Goal: Task Accomplishment & Management: Manage account settings

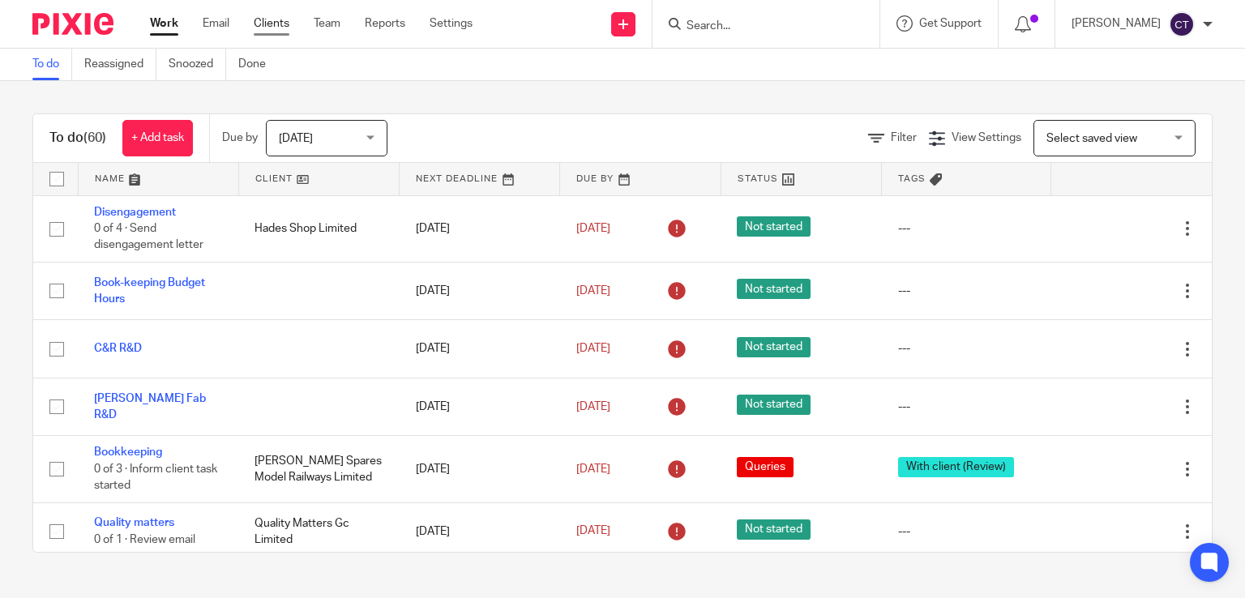
click at [275, 24] on link "Clients" at bounding box center [272, 23] width 36 height 16
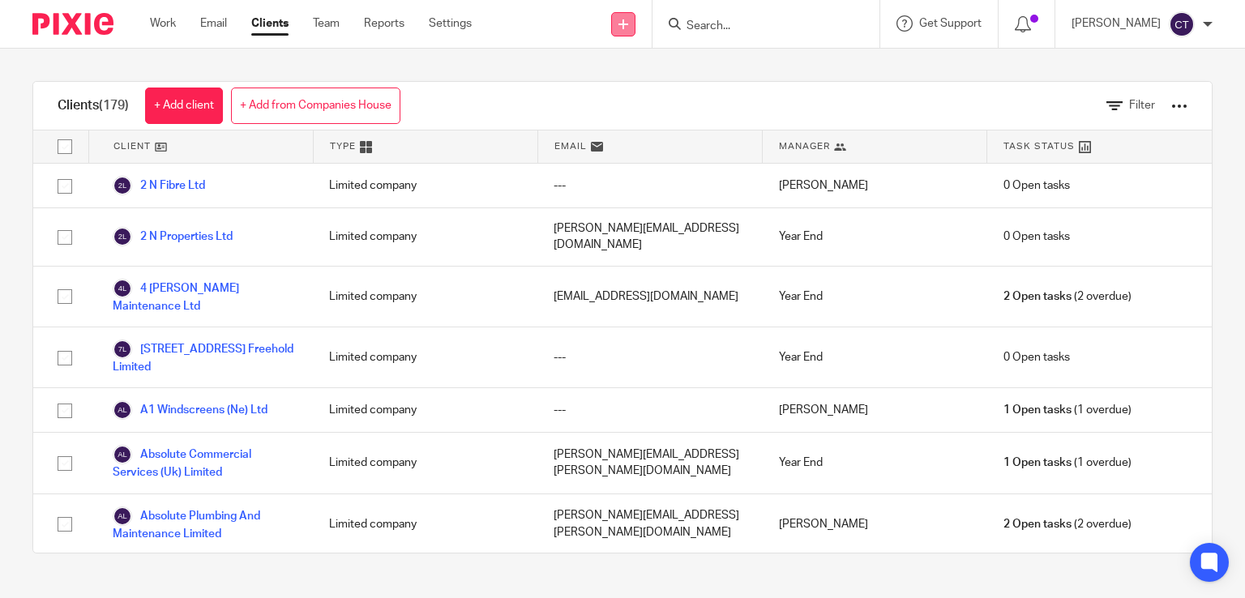
click at [636, 26] on link at bounding box center [623, 24] width 24 height 24
click at [1206, 23] on div at bounding box center [1208, 24] width 10 height 10
click at [995, 96] on div "Clients (179) + Add client + Add from Companies House Filter" at bounding box center [622, 106] width 1179 height 49
click at [1172, 105] on div at bounding box center [1180, 106] width 16 height 16
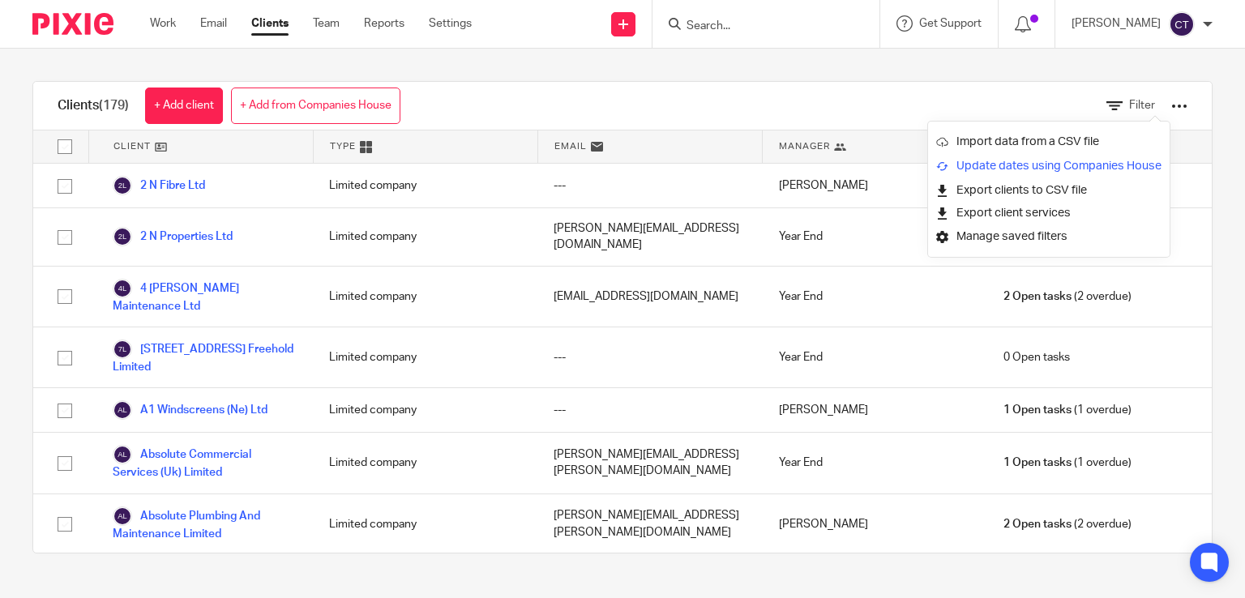
click at [1029, 169] on link "Update dates using Companies House" at bounding box center [1048, 166] width 225 height 24
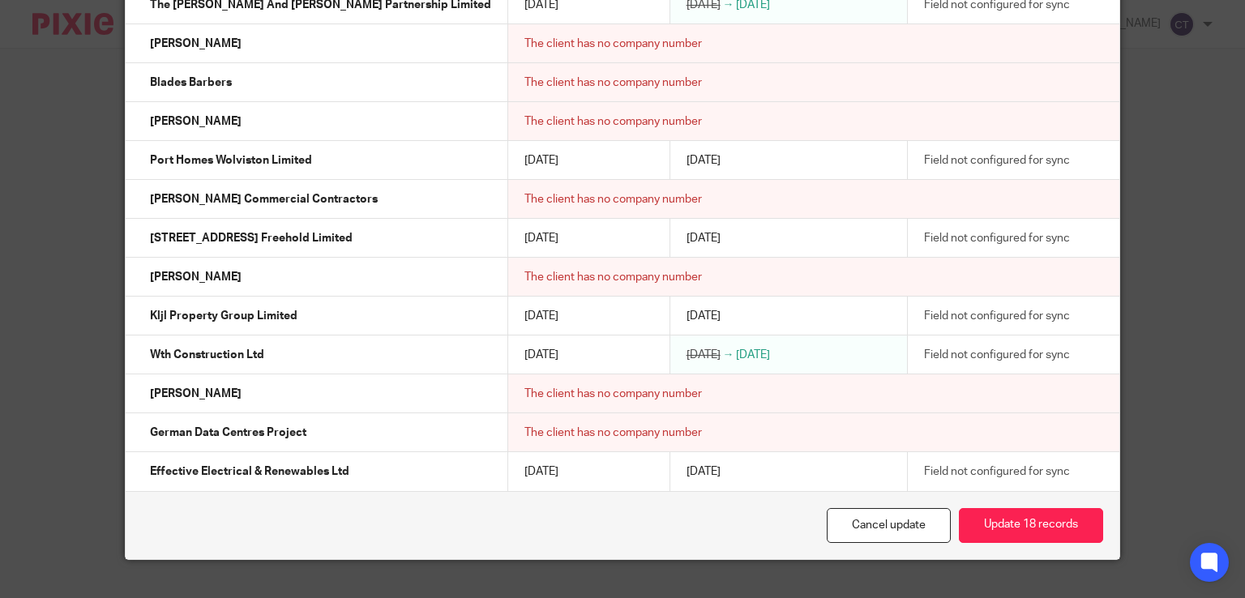
scroll to position [950, 0]
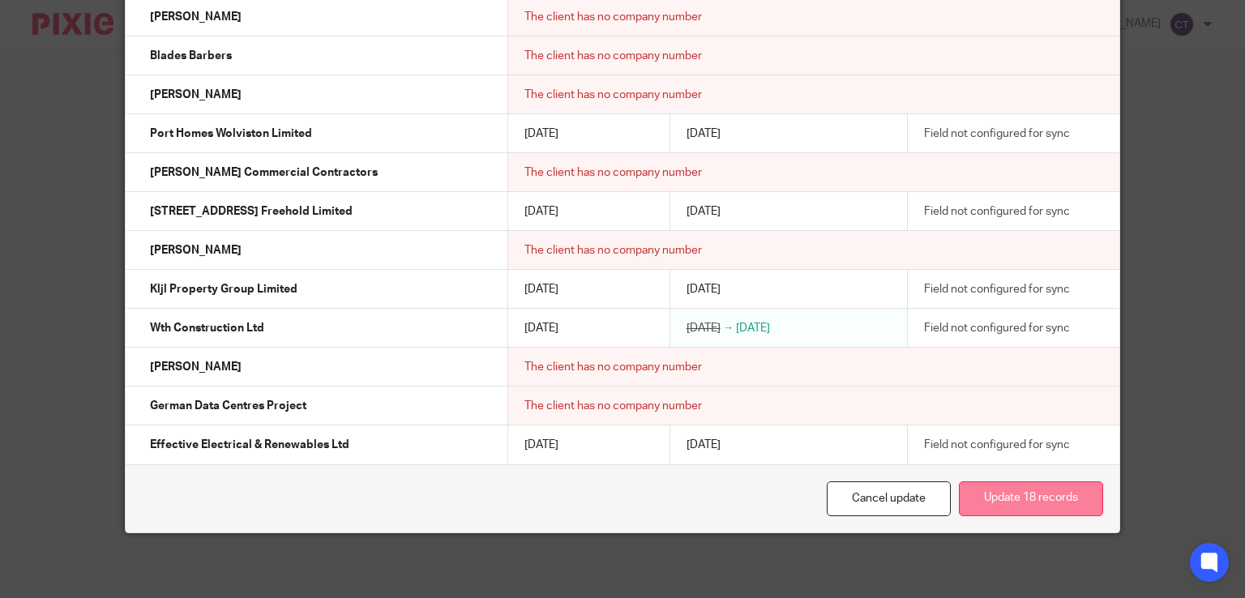
click at [1038, 498] on button "Update 18 records" at bounding box center [1031, 499] width 144 height 35
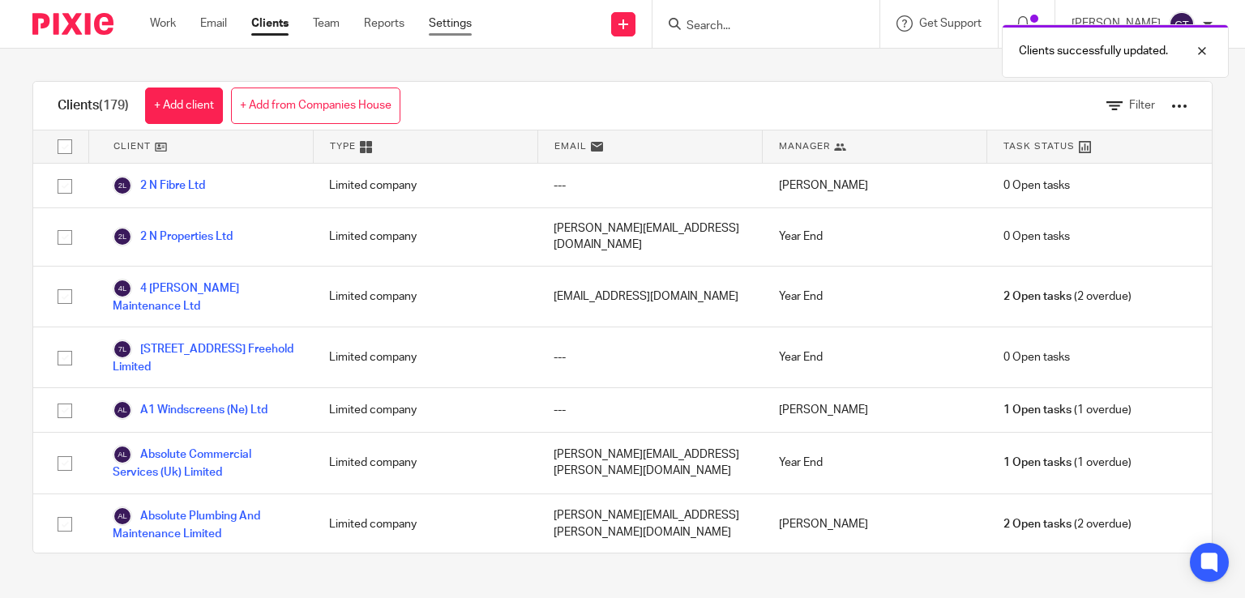
click at [461, 21] on link "Settings" at bounding box center [450, 23] width 43 height 16
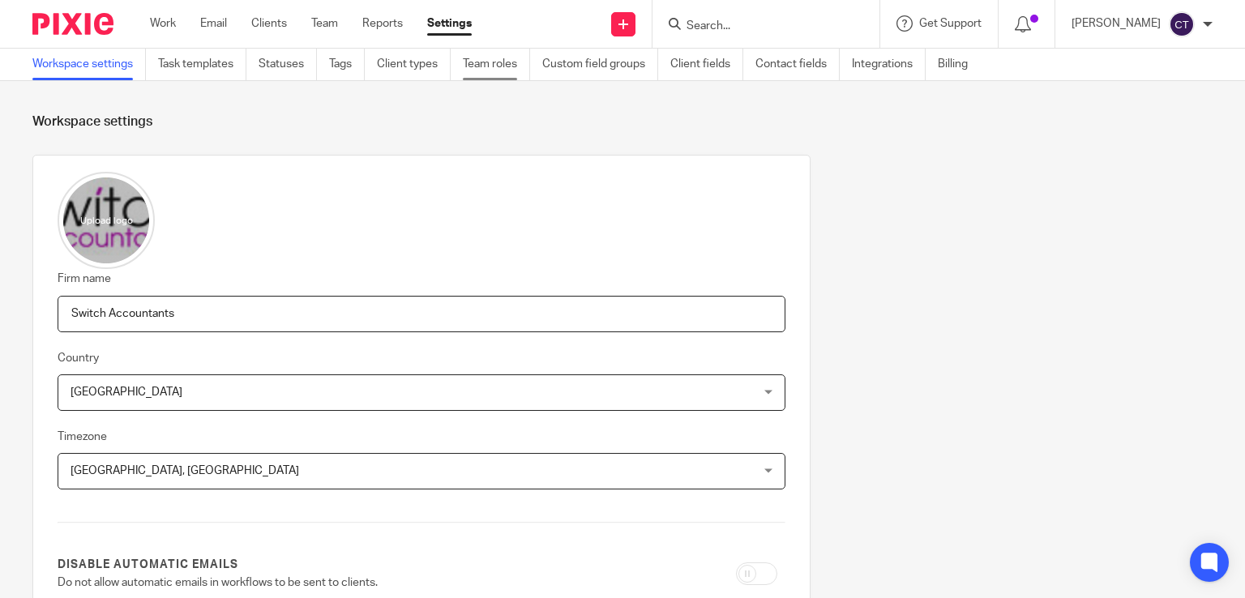
click at [487, 67] on link "Team roles" at bounding box center [496, 65] width 67 height 32
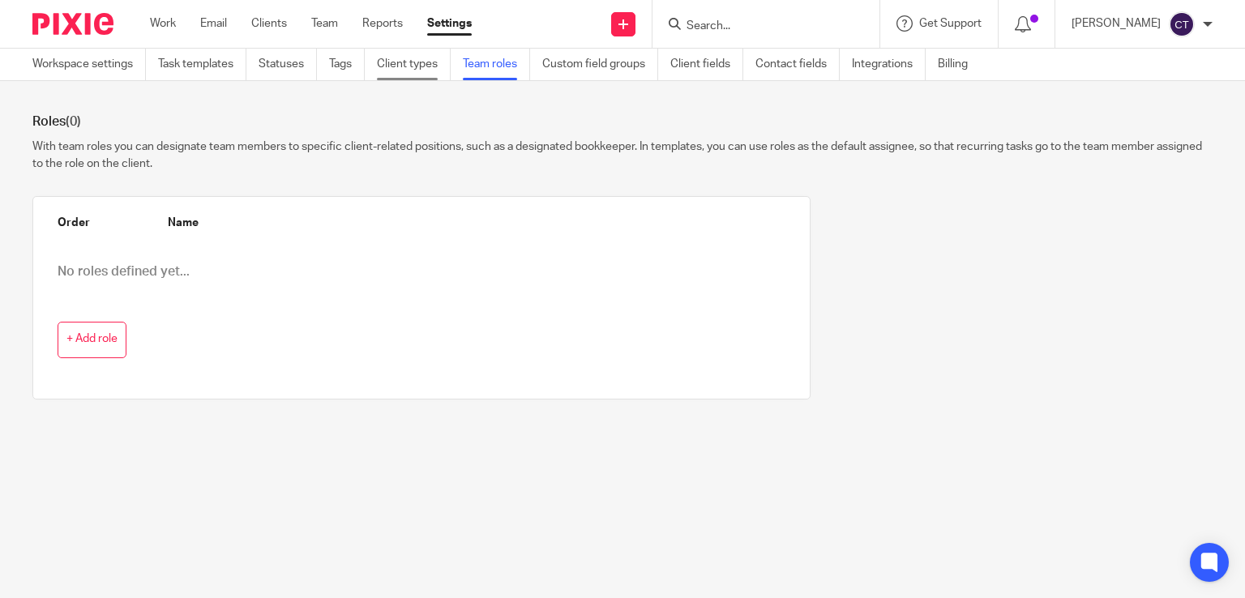
click at [422, 67] on link "Client types" at bounding box center [414, 65] width 74 height 32
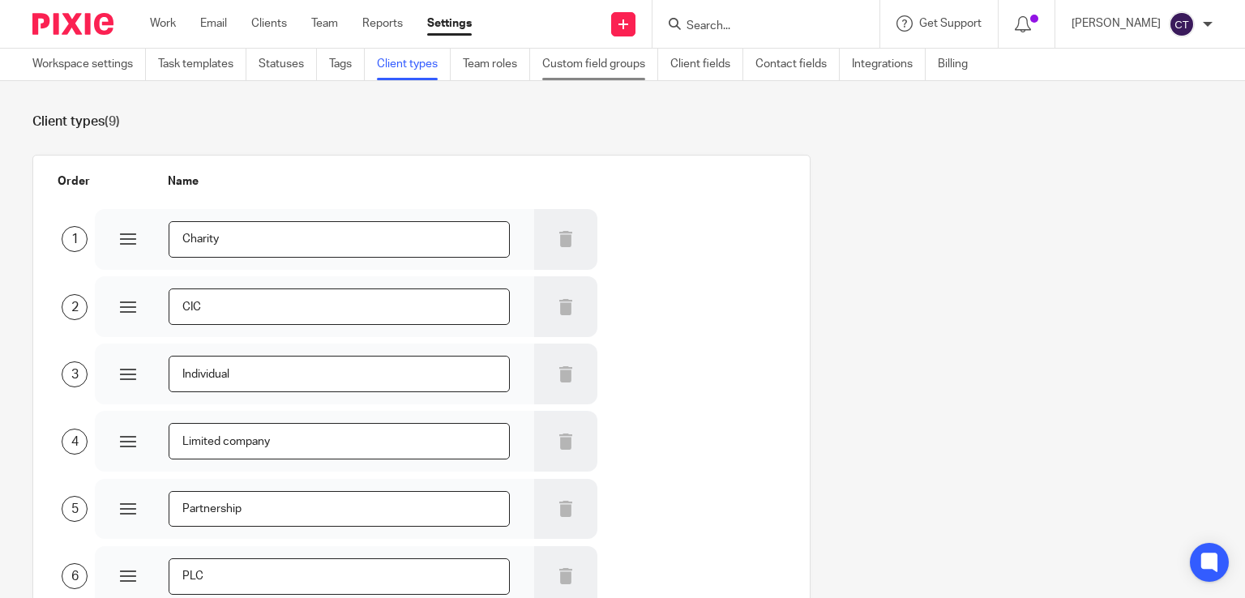
click at [614, 69] on link "Custom field groups" at bounding box center [600, 65] width 116 height 32
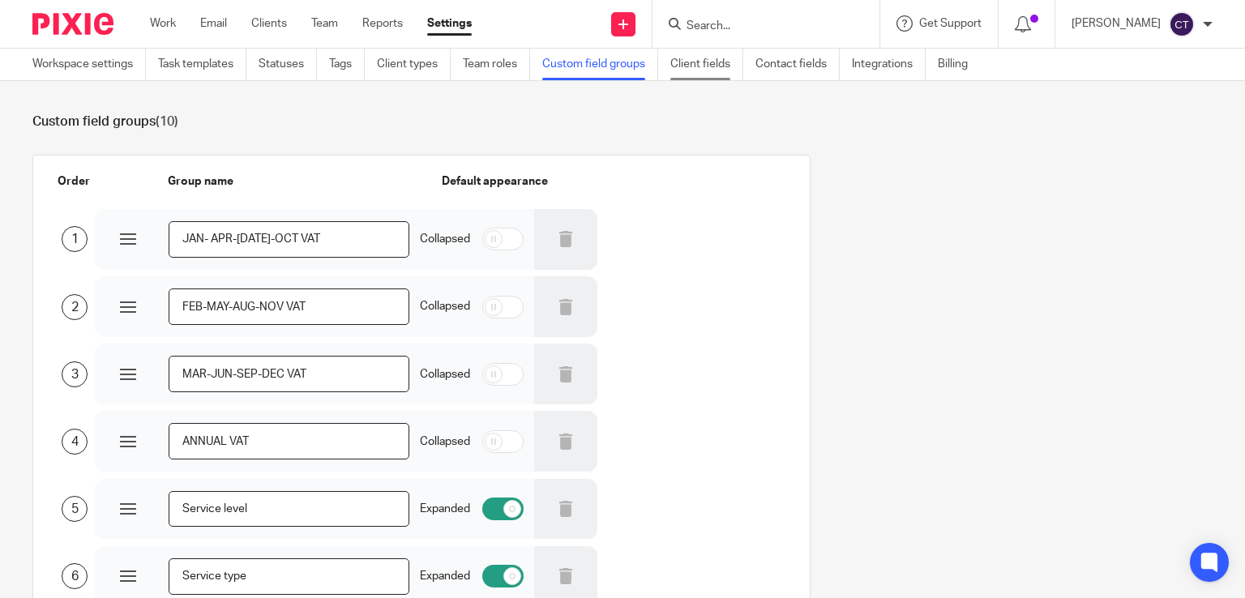
click at [684, 64] on link "Client fields" at bounding box center [707, 65] width 73 height 32
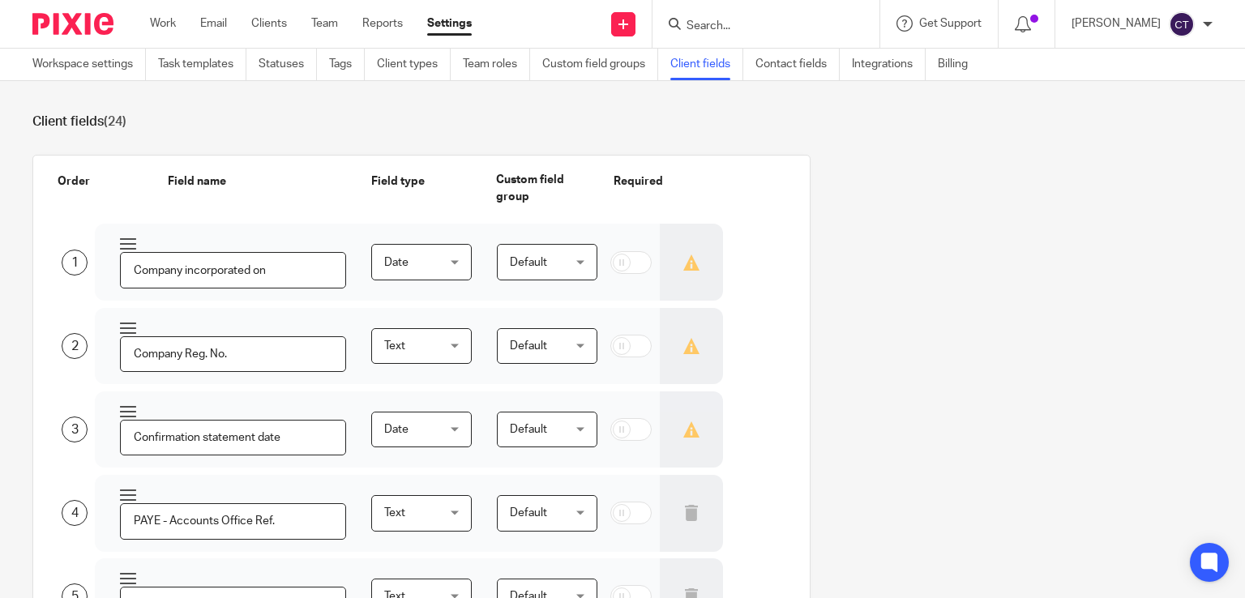
click at [808, 59] on link "Contact fields" at bounding box center [798, 65] width 84 height 32
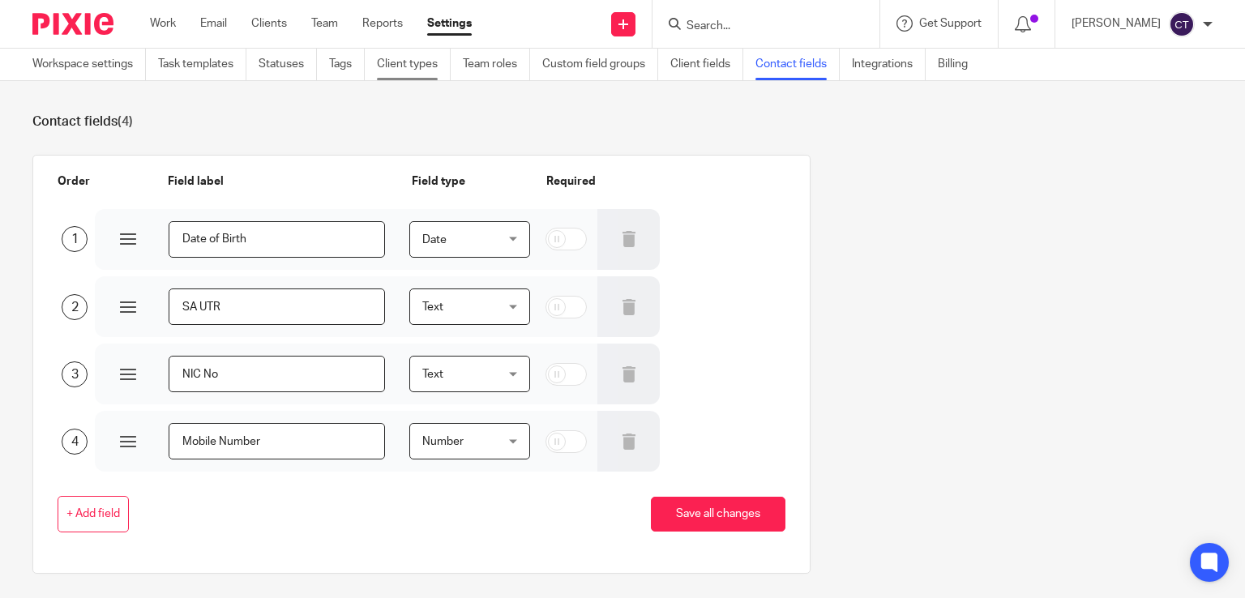
click at [439, 62] on link "Client types" at bounding box center [414, 65] width 74 height 32
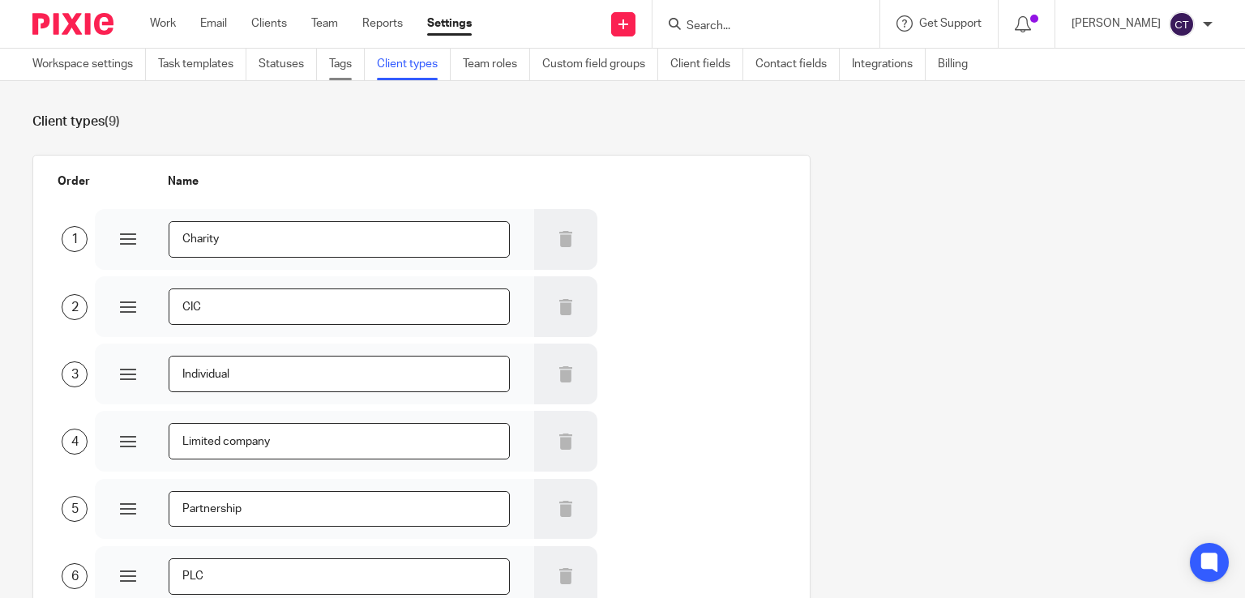
click at [341, 68] on link "Tags" at bounding box center [347, 65] width 36 height 32
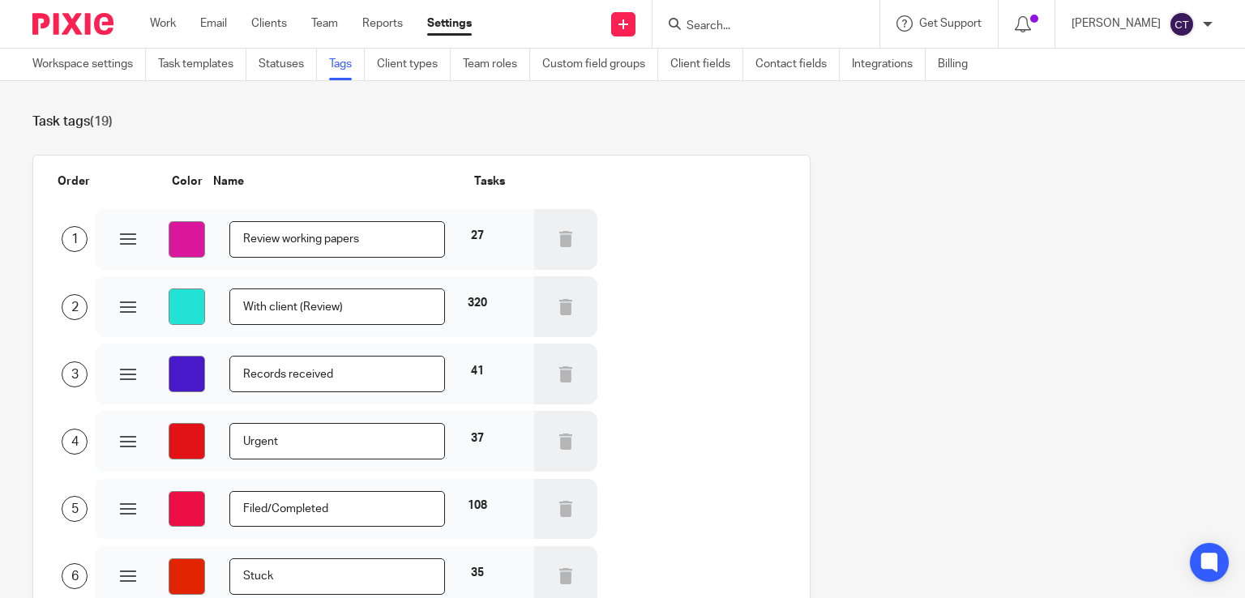
click at [280, 66] on link "Statuses" at bounding box center [288, 65] width 58 height 32
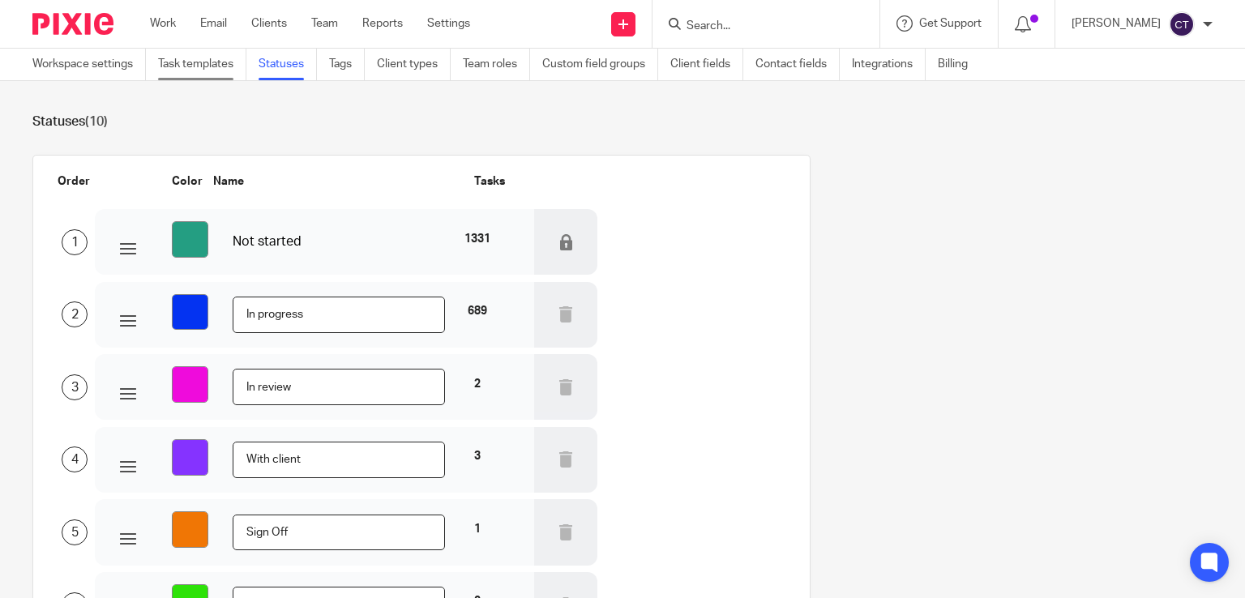
click at [208, 59] on link "Task templates" at bounding box center [202, 65] width 88 height 32
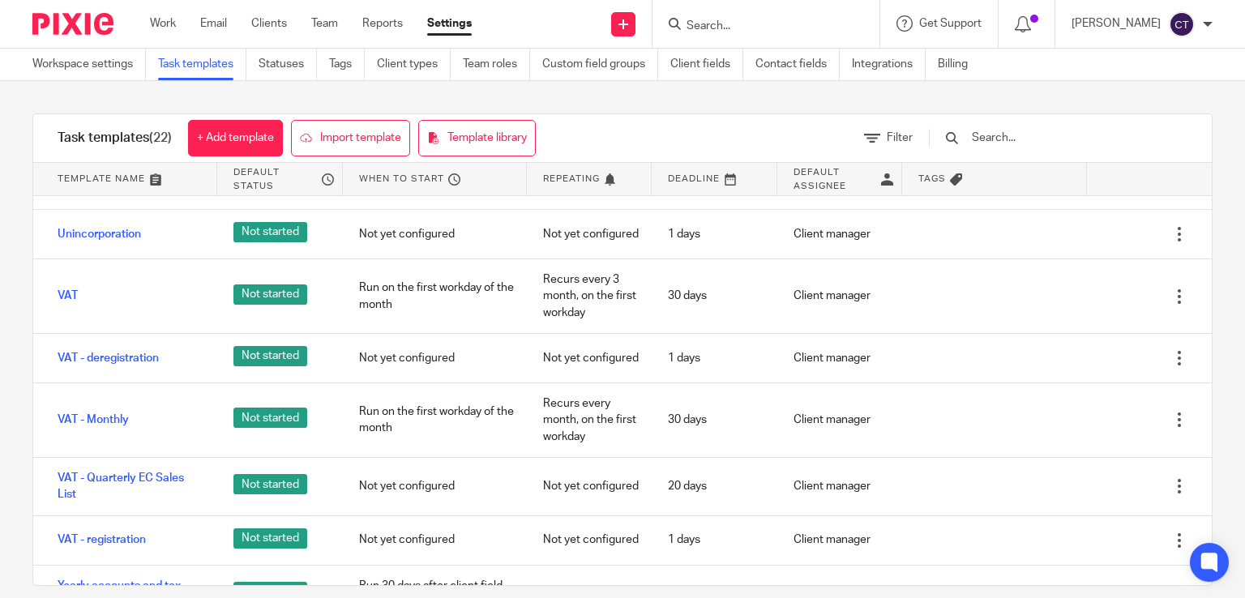
scroll to position [863, 0]
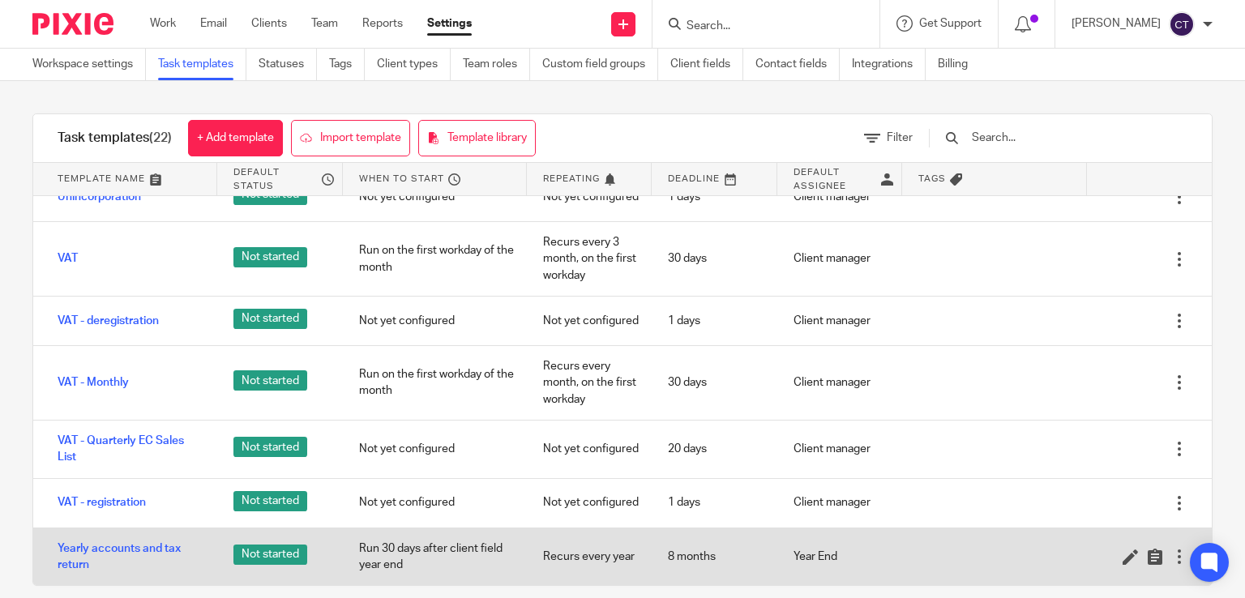
click at [1172, 559] on div at bounding box center [1180, 557] width 16 height 16
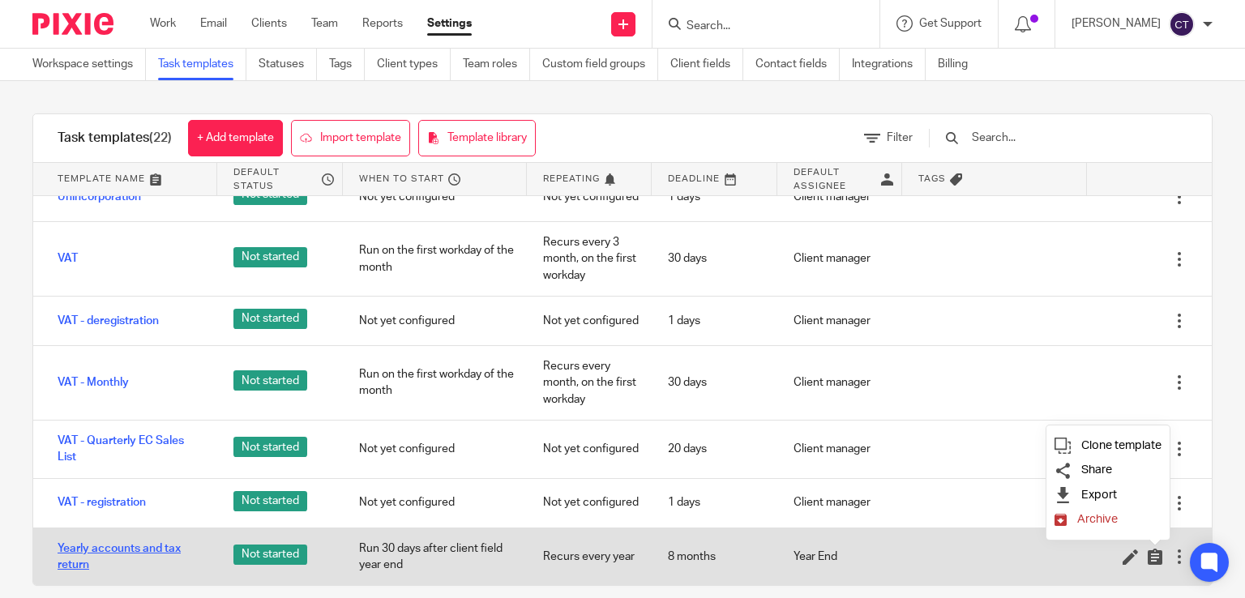
click at [172, 546] on link "Yearly accounts and tax return" at bounding box center [130, 557] width 144 height 33
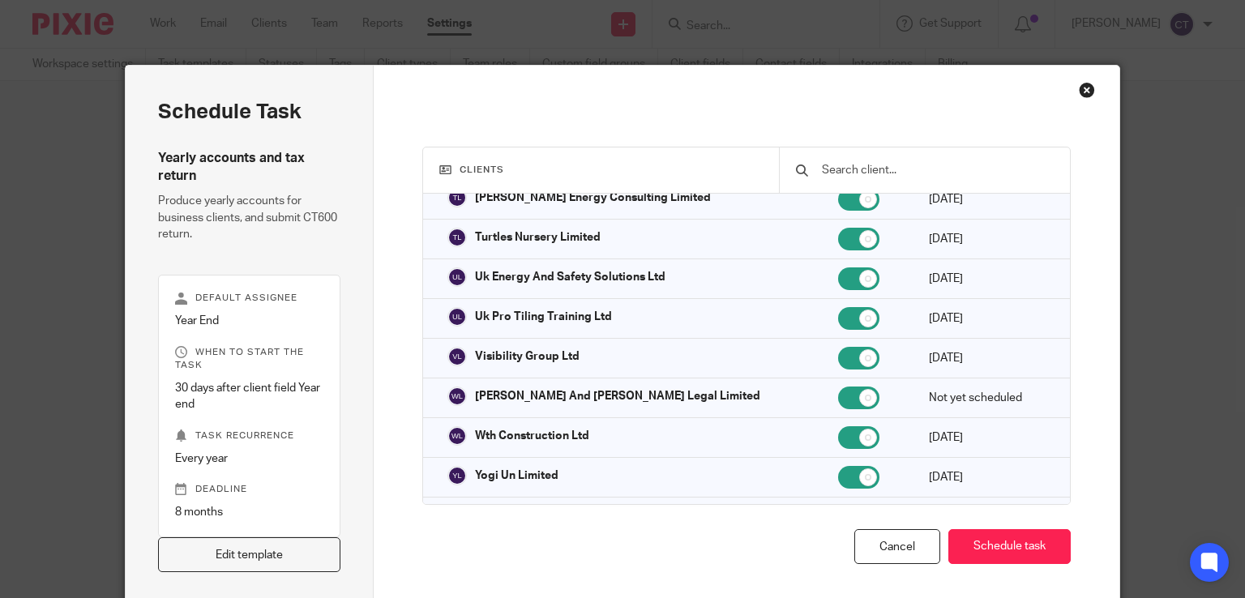
scroll to position [6888, 0]
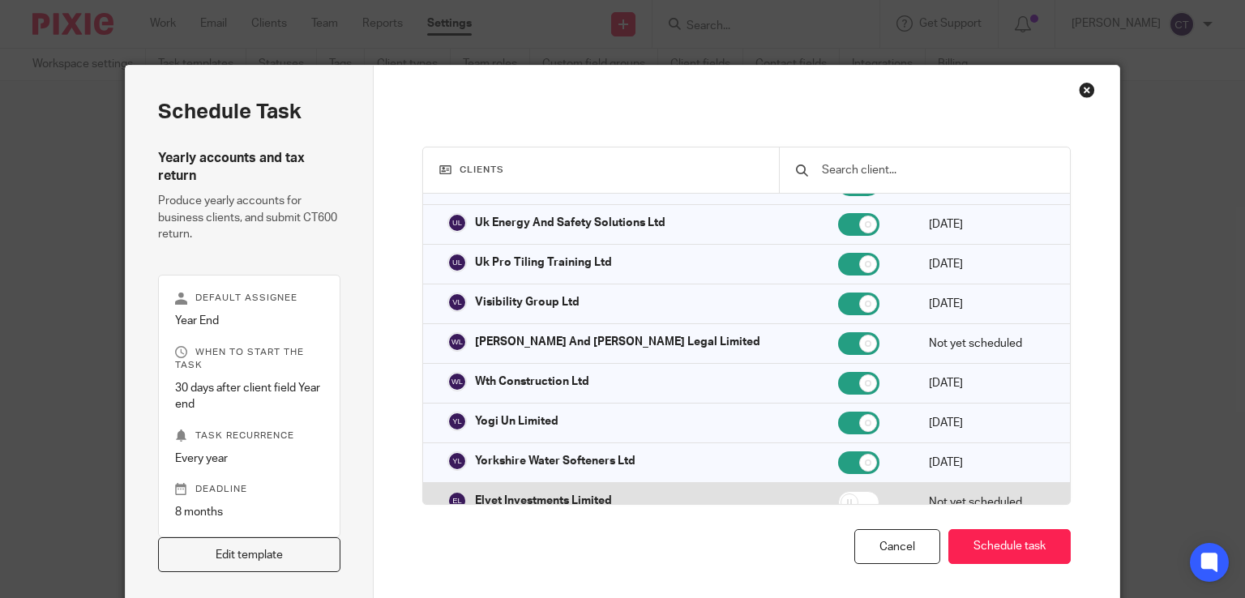
click at [838, 491] on input "checkbox" at bounding box center [858, 502] width 41 height 23
checkbox input "true"
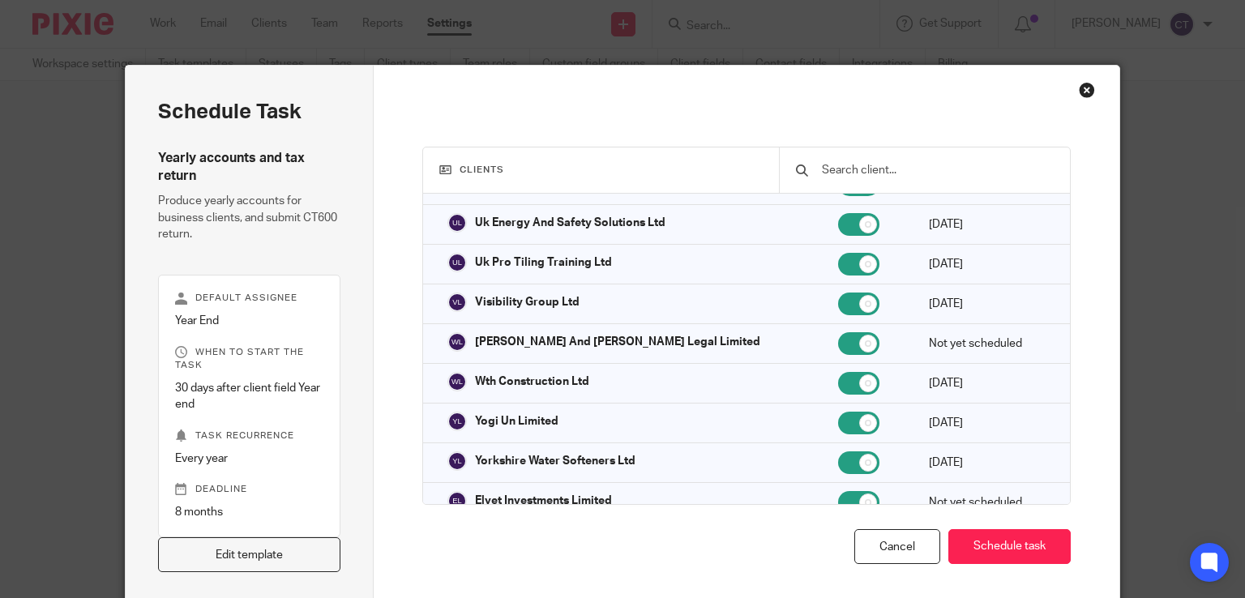
click at [838, 531] on input "checkbox" at bounding box center [858, 542] width 41 height 23
checkbox input "true"
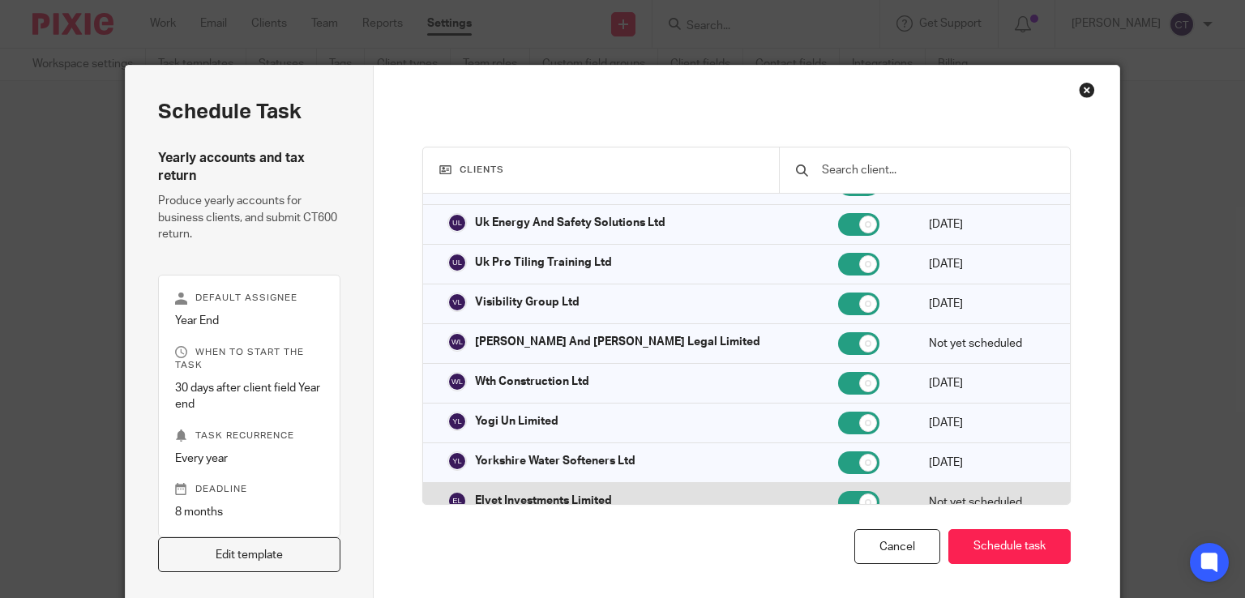
scroll to position [71, 0]
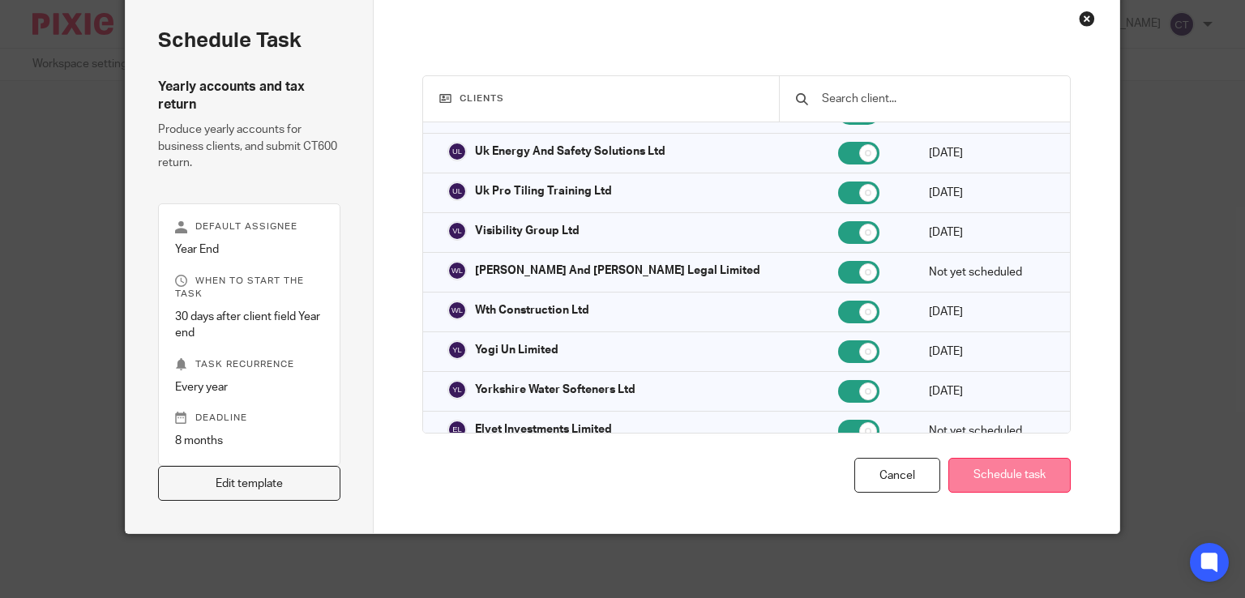
click at [1024, 483] on button "Schedule task" at bounding box center [1010, 475] width 122 height 35
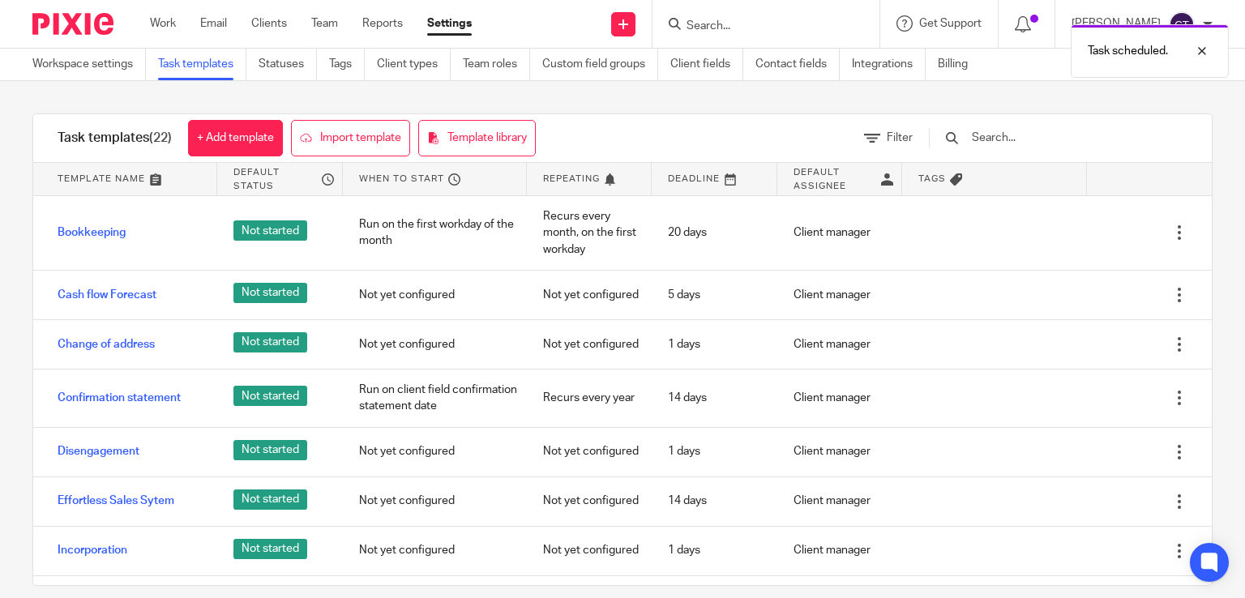
click at [759, 29] on div "Task scheduled." at bounding box center [926, 47] width 606 height 62
click at [718, 21] on div "Task scheduled." at bounding box center [926, 47] width 606 height 62
click at [707, 20] on input "Search" at bounding box center [758, 26] width 146 height 15
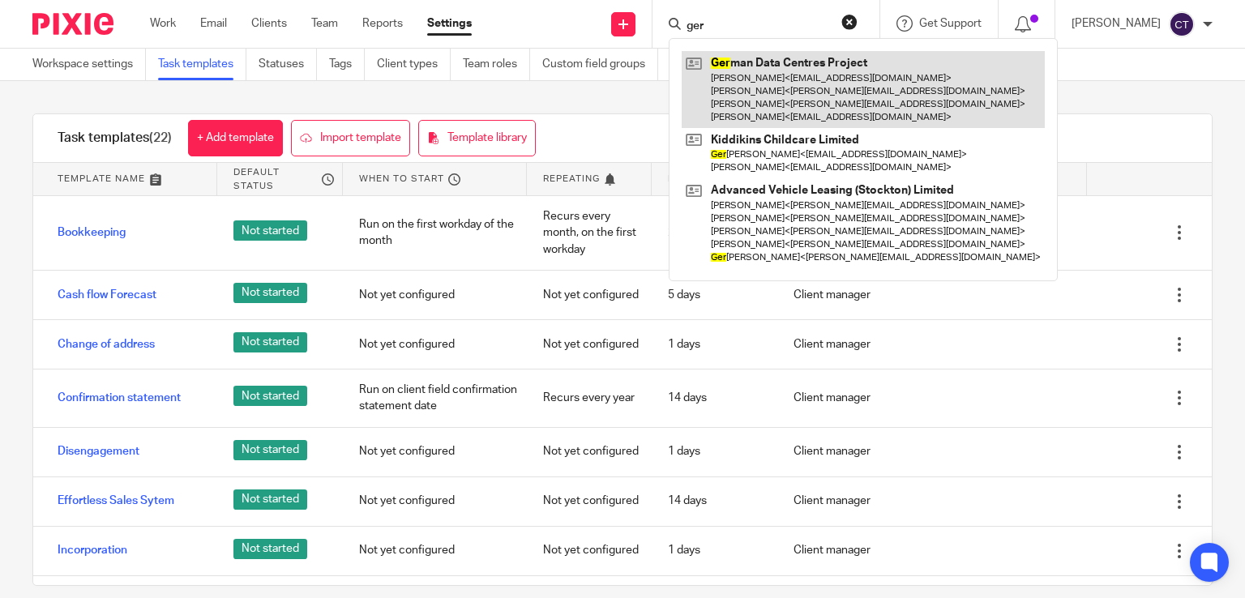
type input "ger"
click at [808, 105] on link at bounding box center [863, 89] width 363 height 77
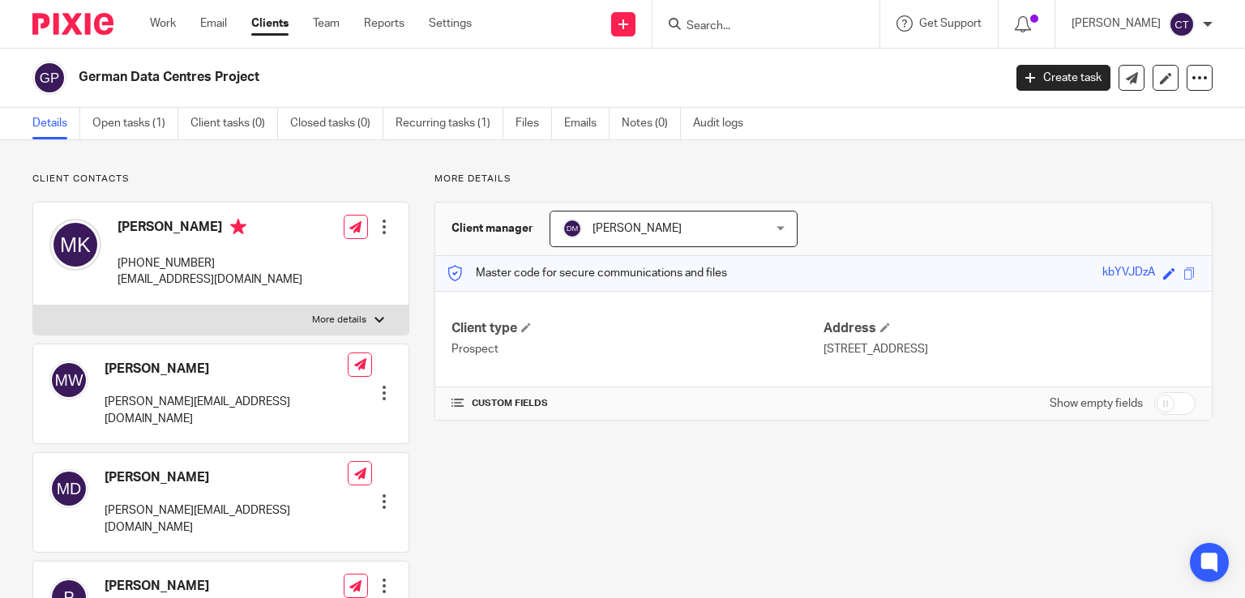
click at [645, 221] on span "[PERSON_NAME]" at bounding box center [656, 229] width 187 height 34
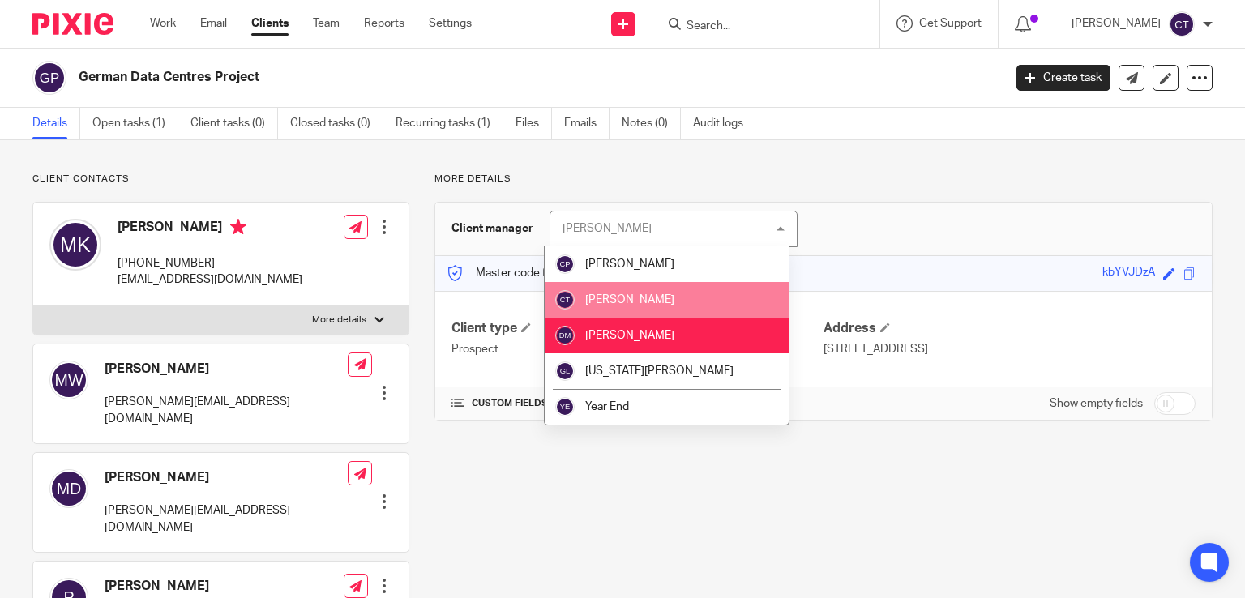
click at [611, 306] on li "[PERSON_NAME]" at bounding box center [667, 300] width 244 height 36
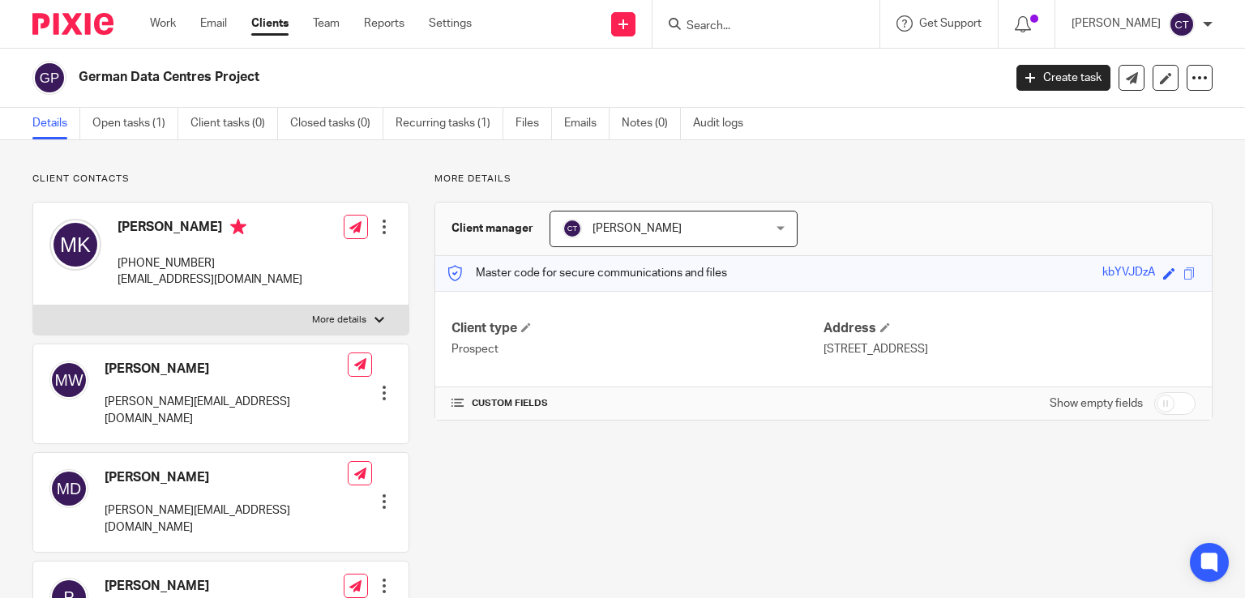
click at [694, 27] on input "Search" at bounding box center [758, 26] width 146 height 15
type input "elvet"
click at [763, 60] on link at bounding box center [782, 63] width 201 height 24
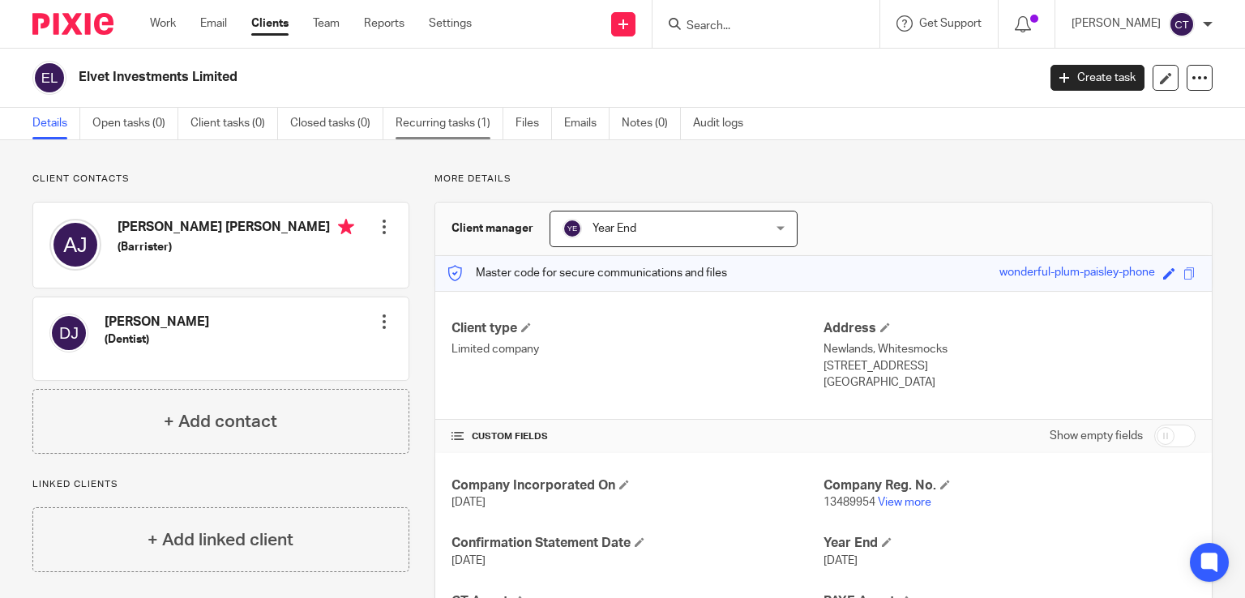
click at [399, 126] on link "Recurring tasks (1)" at bounding box center [450, 124] width 108 height 32
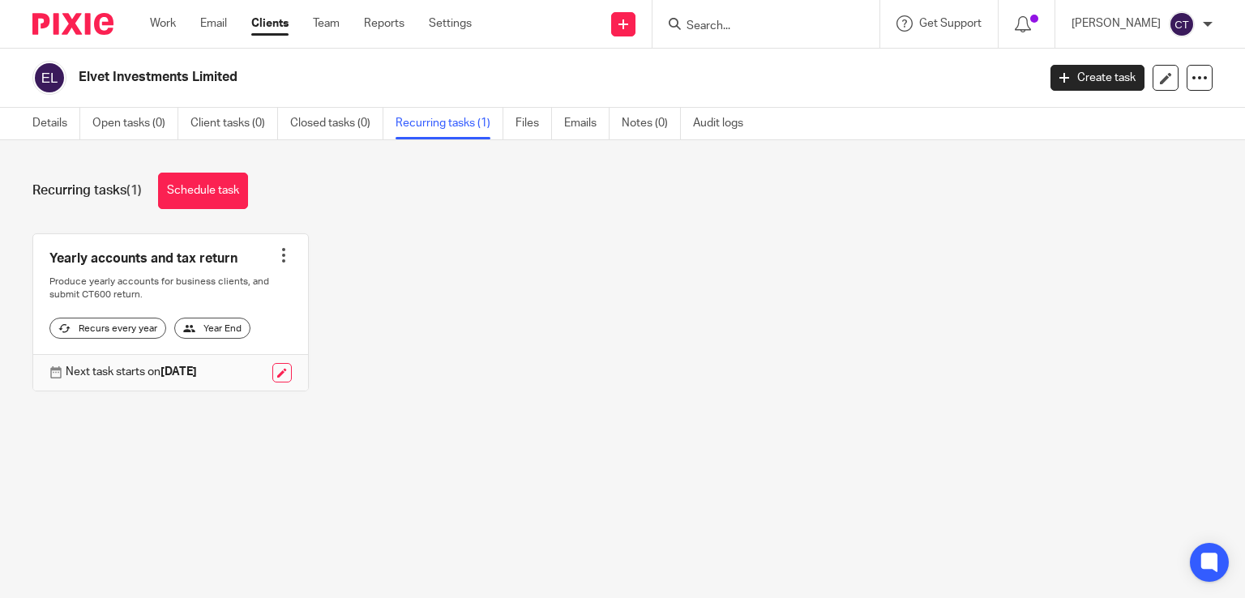
click at [276, 257] on div at bounding box center [284, 255] width 16 height 16
click at [208, 293] on link "Create task" at bounding box center [216, 291] width 130 height 24
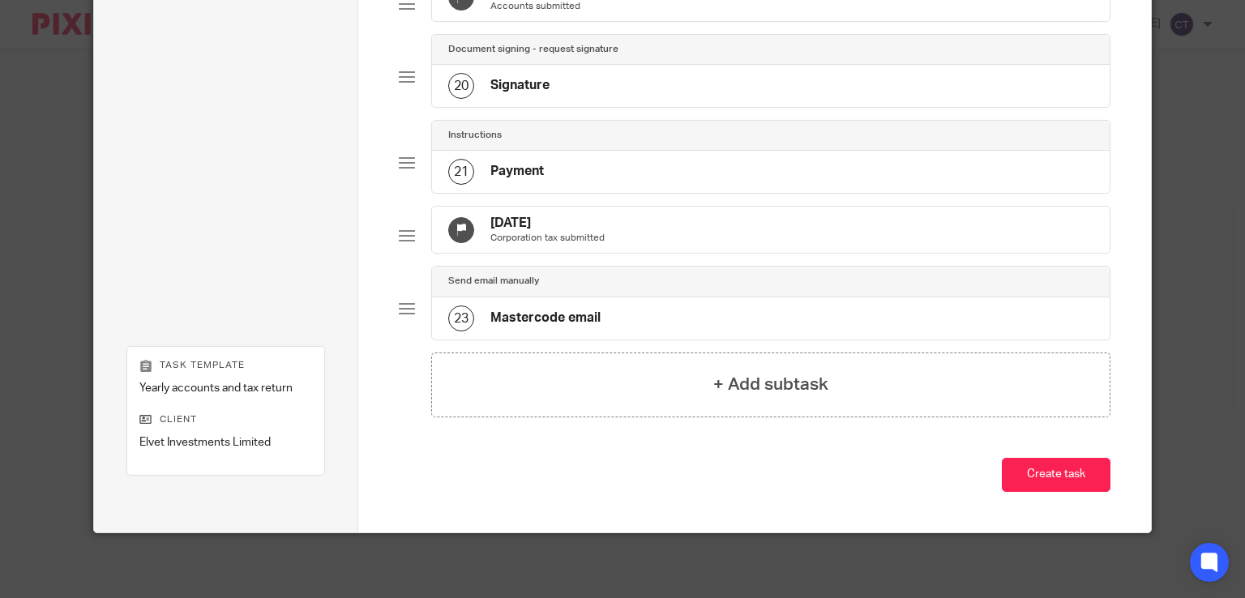
scroll to position [1676, 0]
click at [512, 215] on h4 "20 May 2026" at bounding box center [548, 223] width 114 height 17
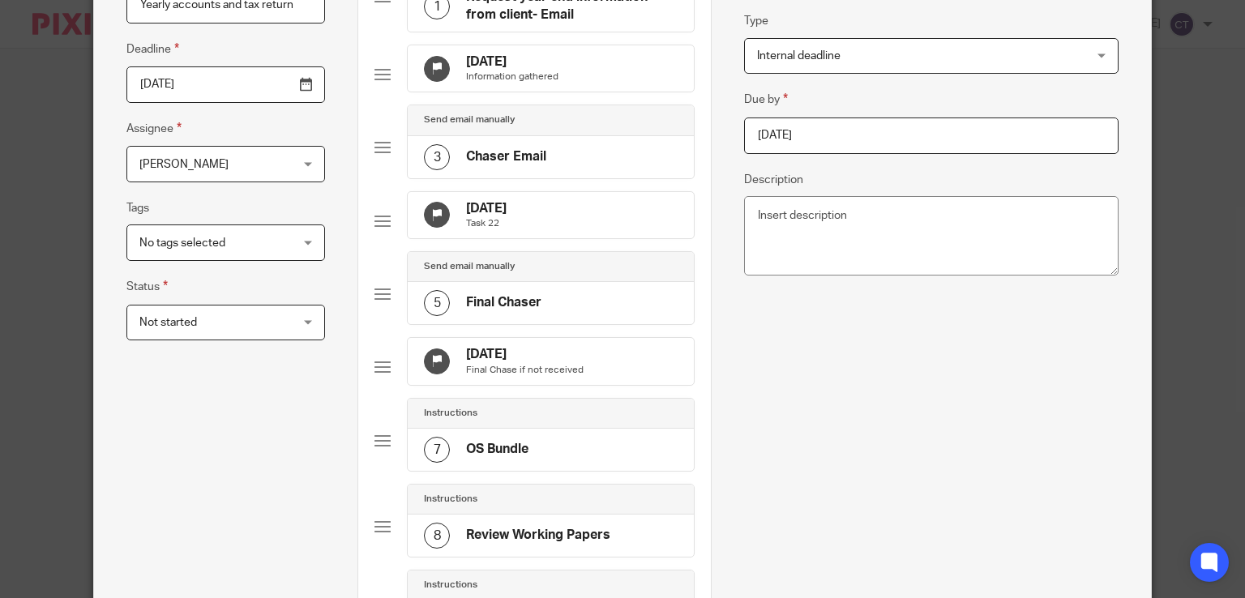
scroll to position [124, 0]
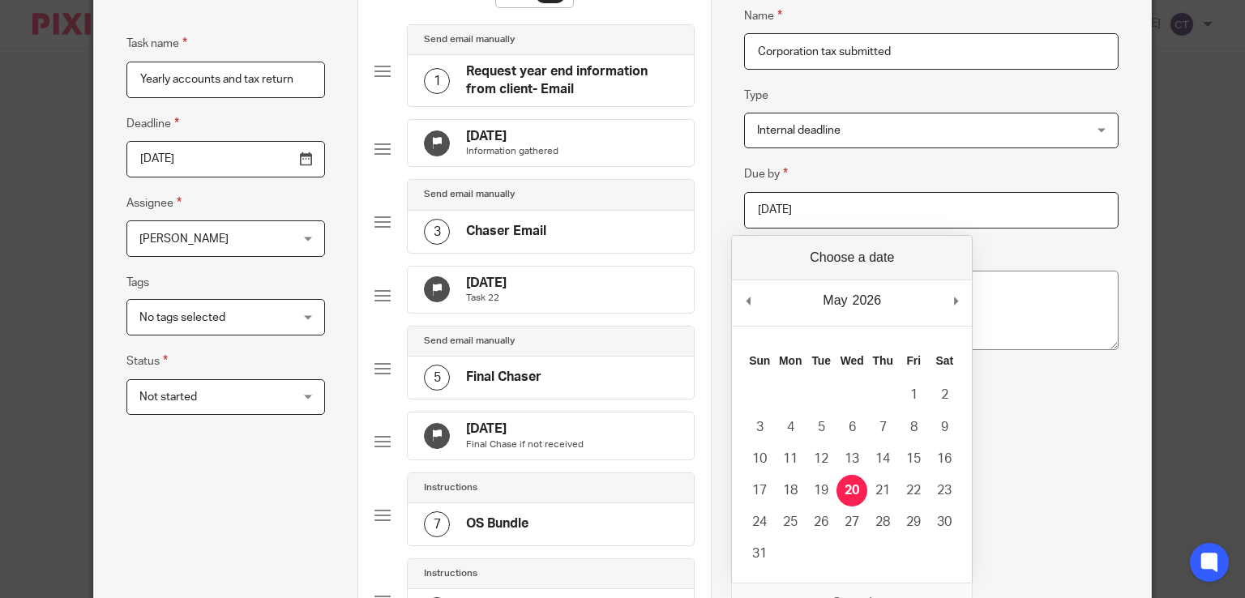
click at [905, 209] on input "2026-05-20" at bounding box center [931, 210] width 375 height 36
type input "2026-04-15"
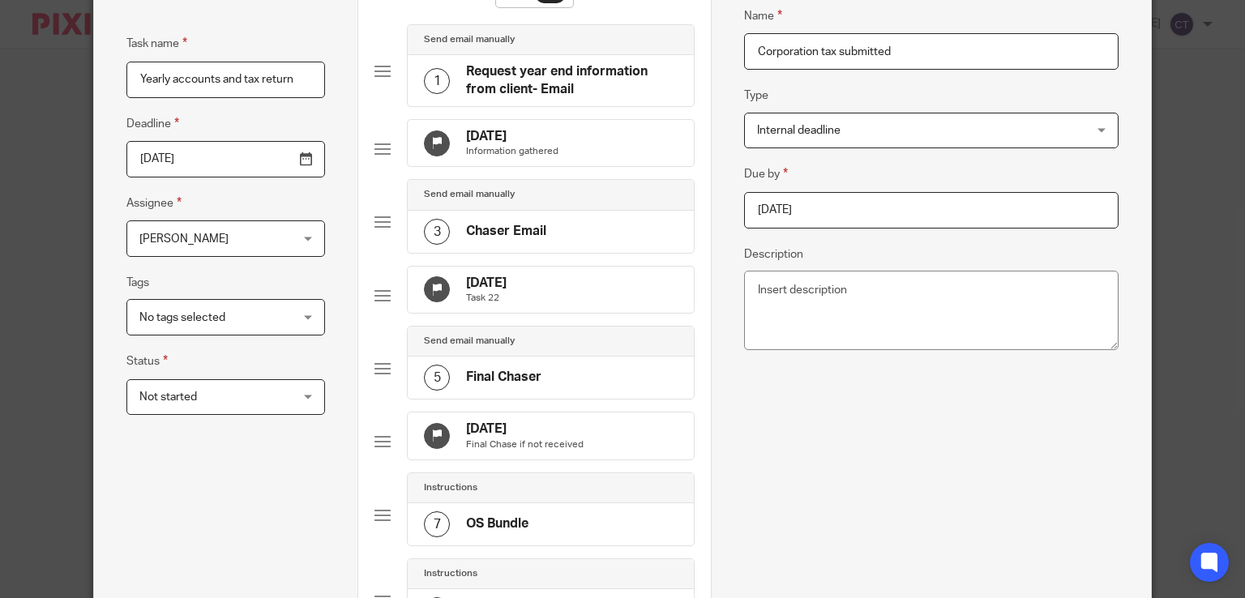
click at [519, 136] on h4 "19 Oct 2025" at bounding box center [512, 136] width 92 height 17
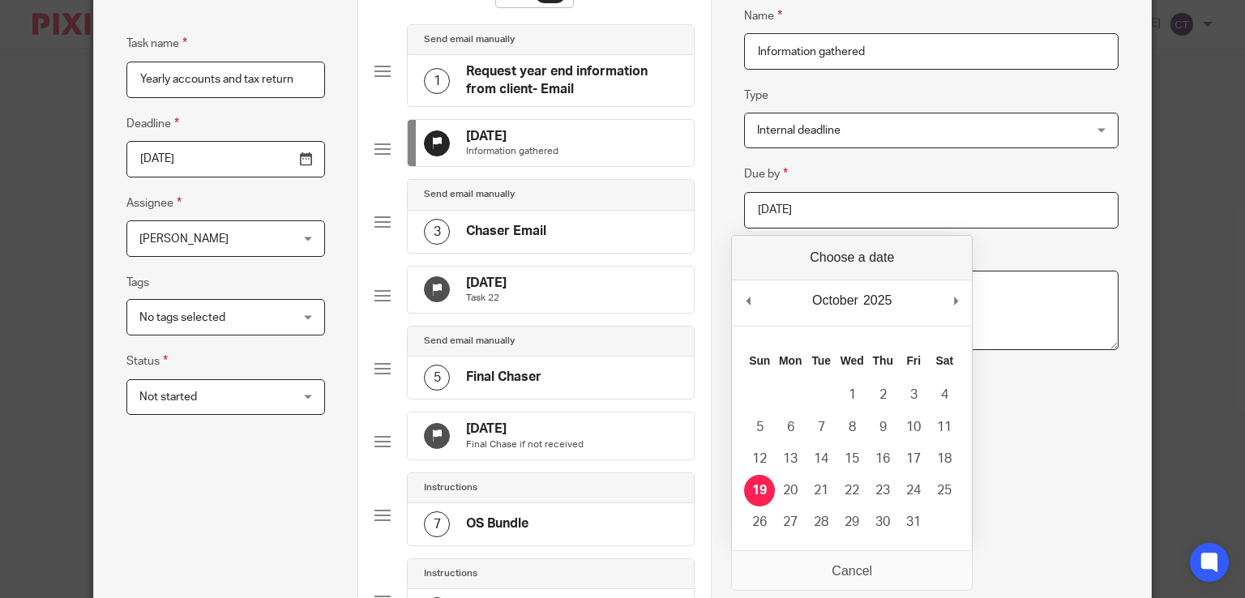
click at [847, 201] on input "2025-10-19" at bounding box center [931, 210] width 375 height 36
type input "2025-09-19"
type textarea "Has the client sent info Send chaser email if not"
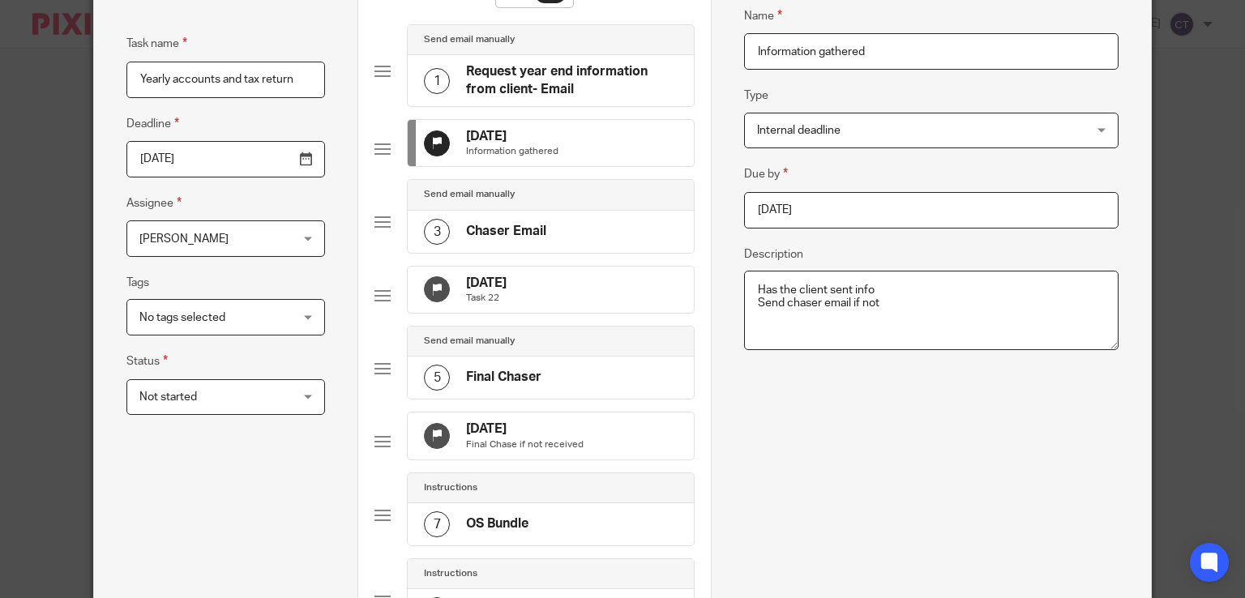
click at [507, 292] on h4 "18 Nov 2025" at bounding box center [486, 283] width 41 height 17
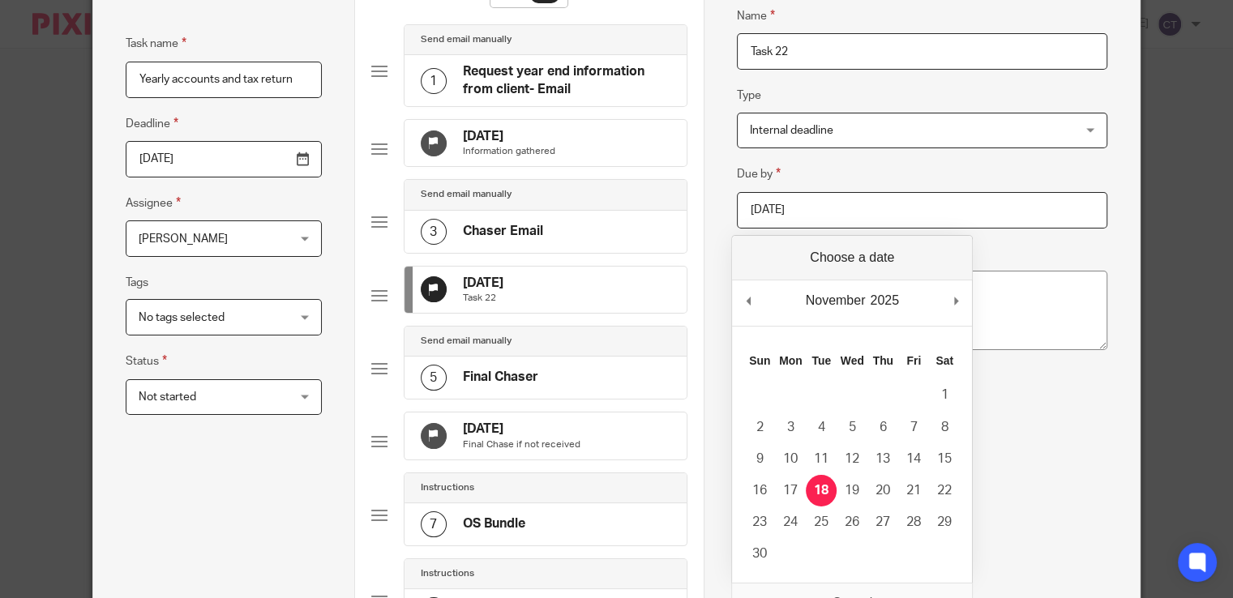
click at [759, 217] on input "2025-11-18" at bounding box center [922, 210] width 371 height 36
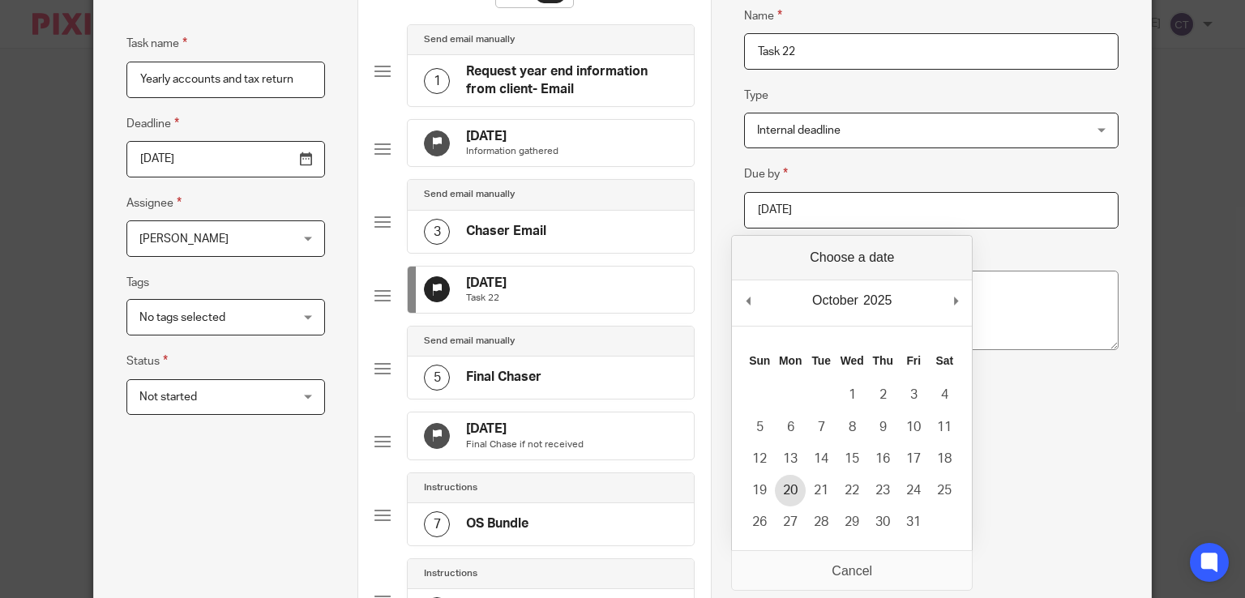
type input "2025-10-20"
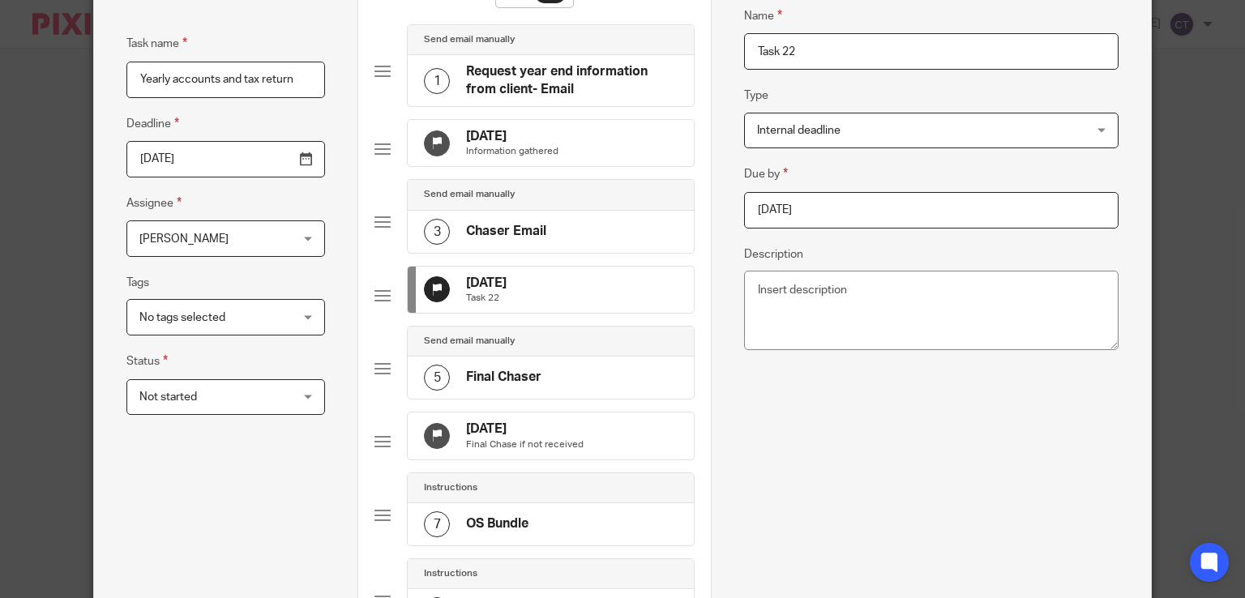
click at [509, 438] on h4 "19 Dec 2025" at bounding box center [525, 429] width 118 height 17
click at [823, 211] on input "2025-12-19" at bounding box center [931, 210] width 375 height 36
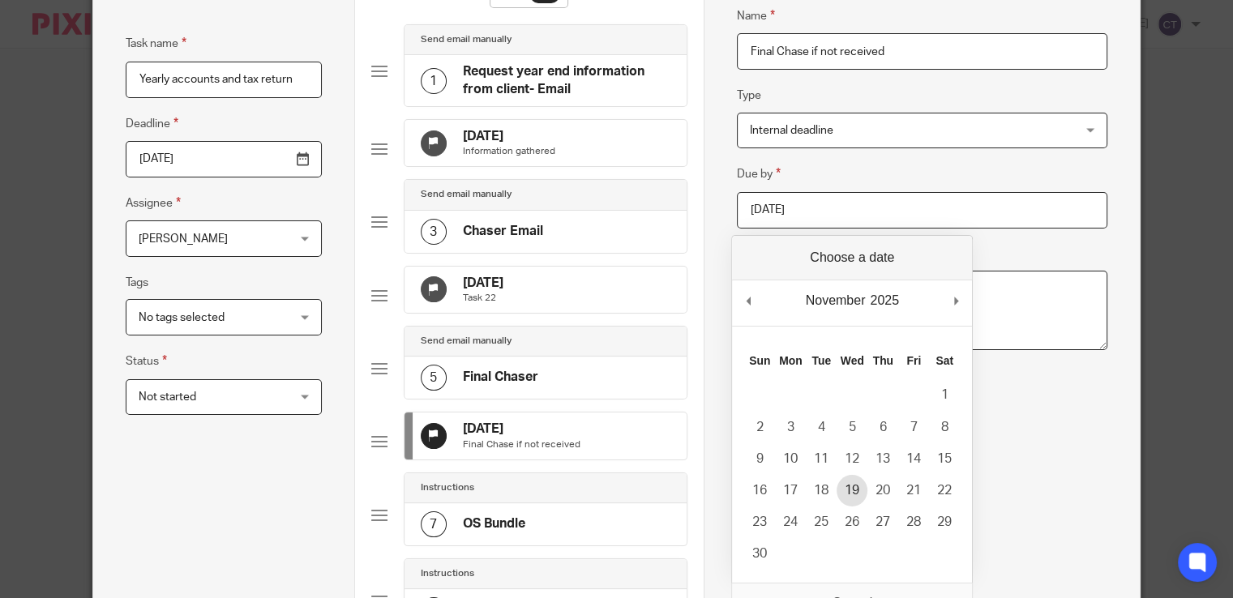
type input "2025-11-19"
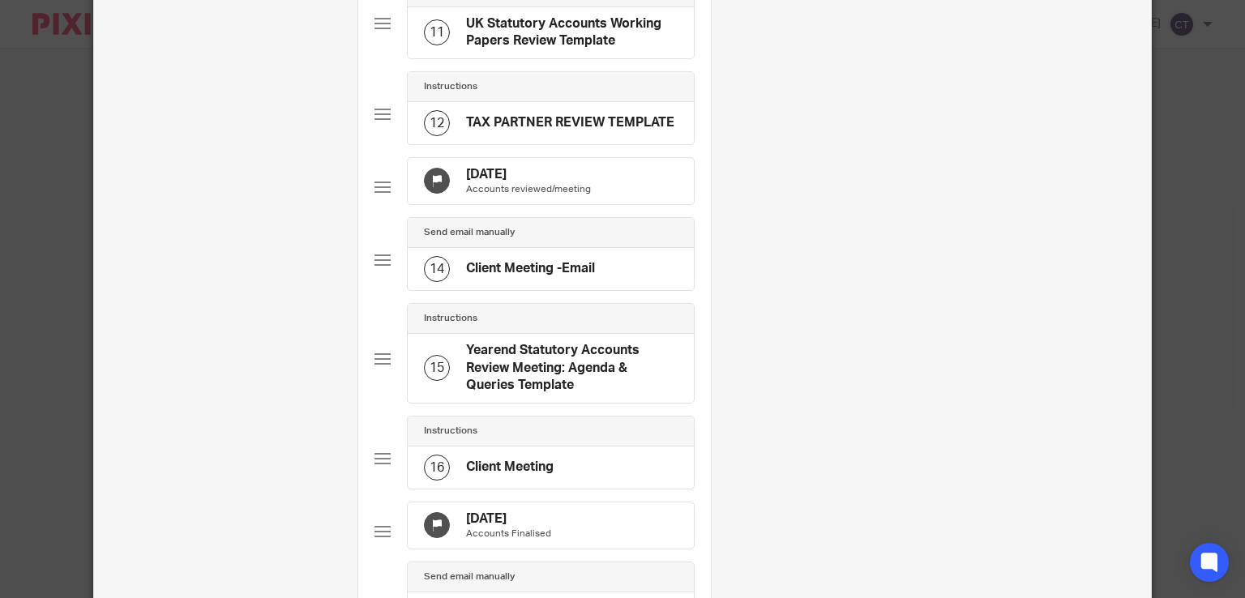
scroll to position [987, 0]
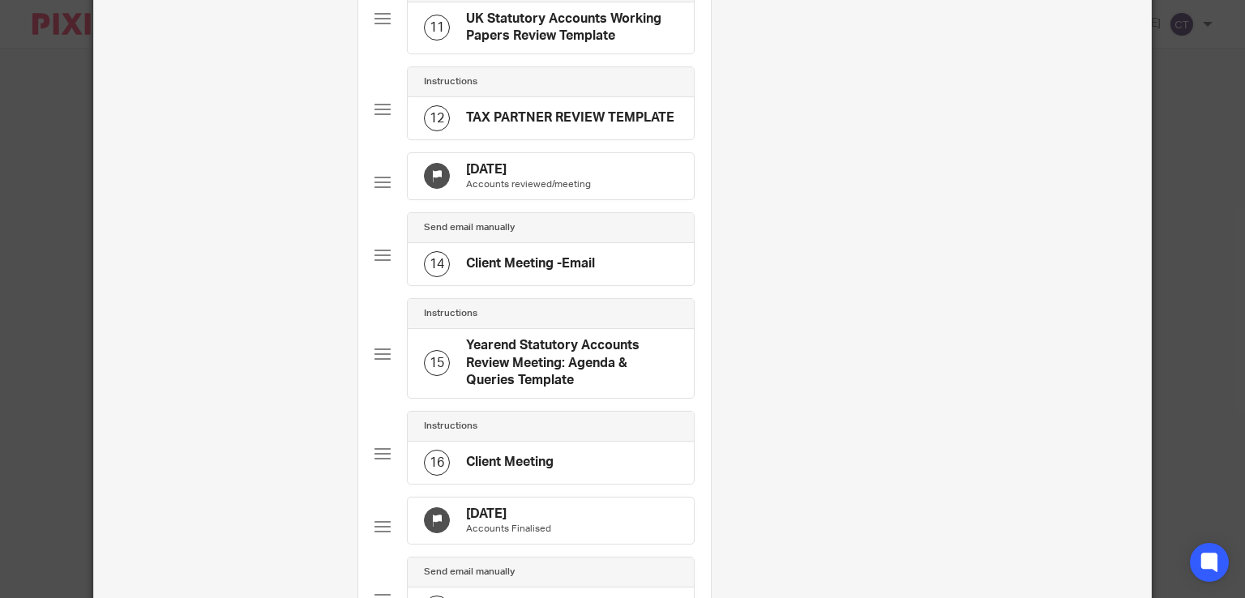
click at [511, 178] on h4 "18 Feb 2026" at bounding box center [528, 169] width 125 height 17
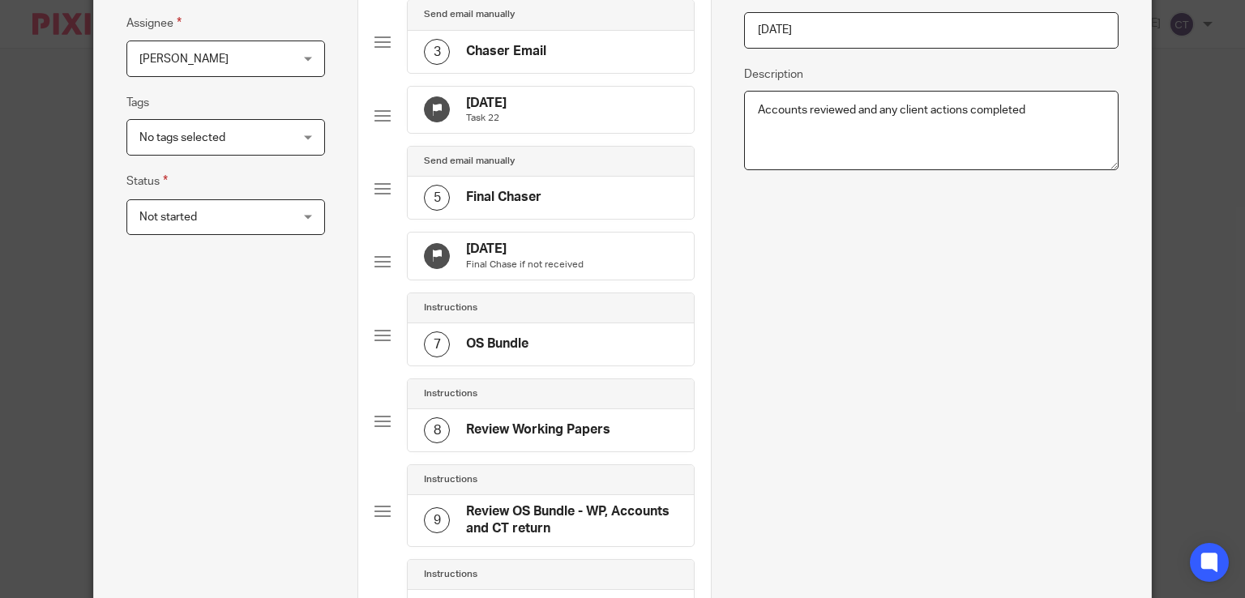
scroll to position [114, 0]
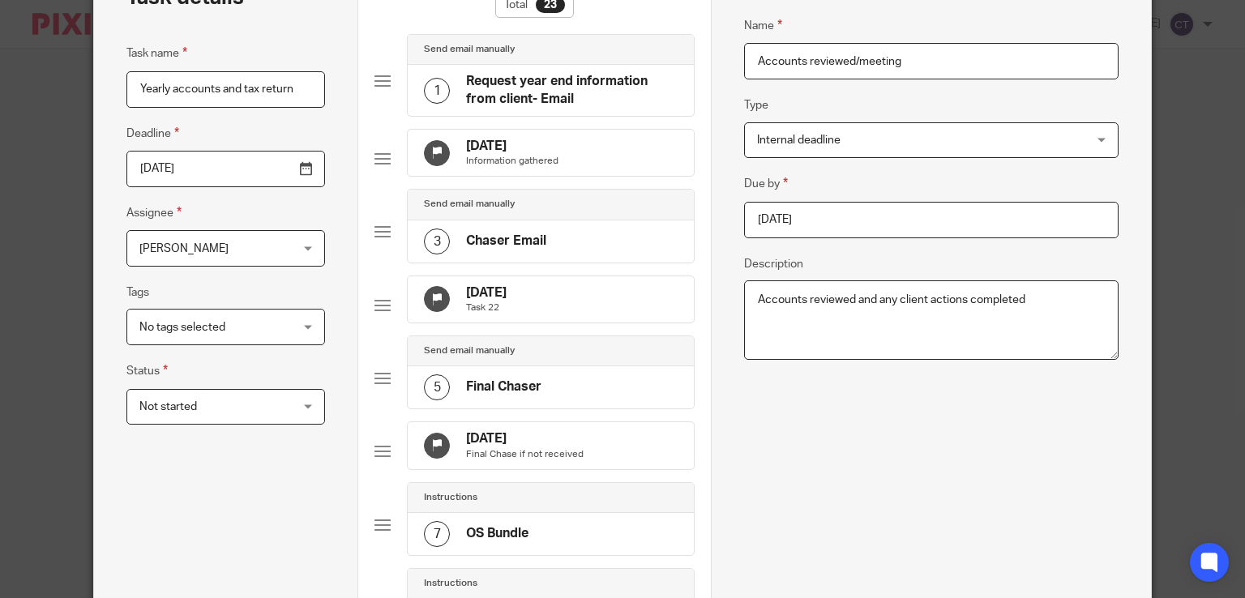
click at [825, 219] on input "2026-02-18" at bounding box center [931, 220] width 375 height 36
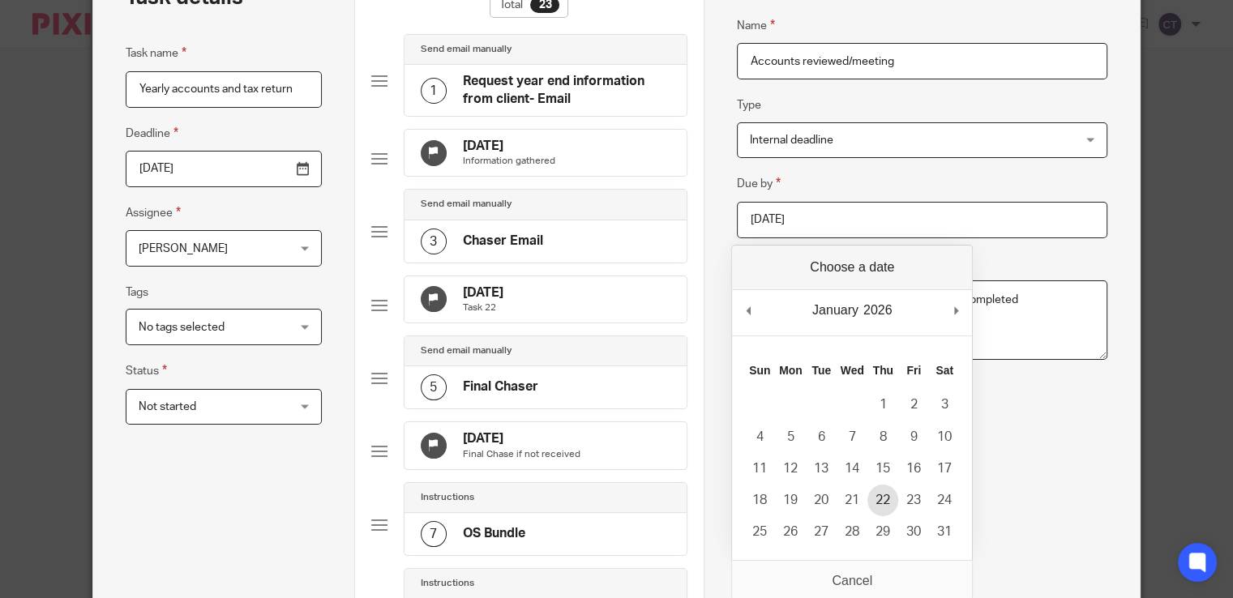
type input "2026-01-22"
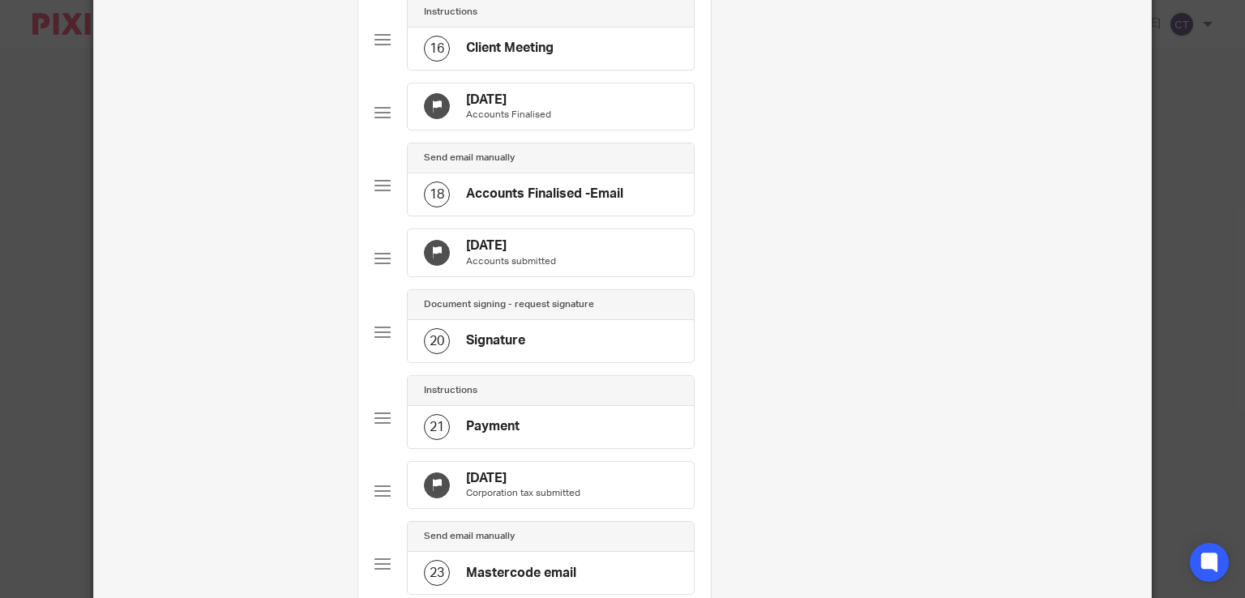
scroll to position [1404, 0]
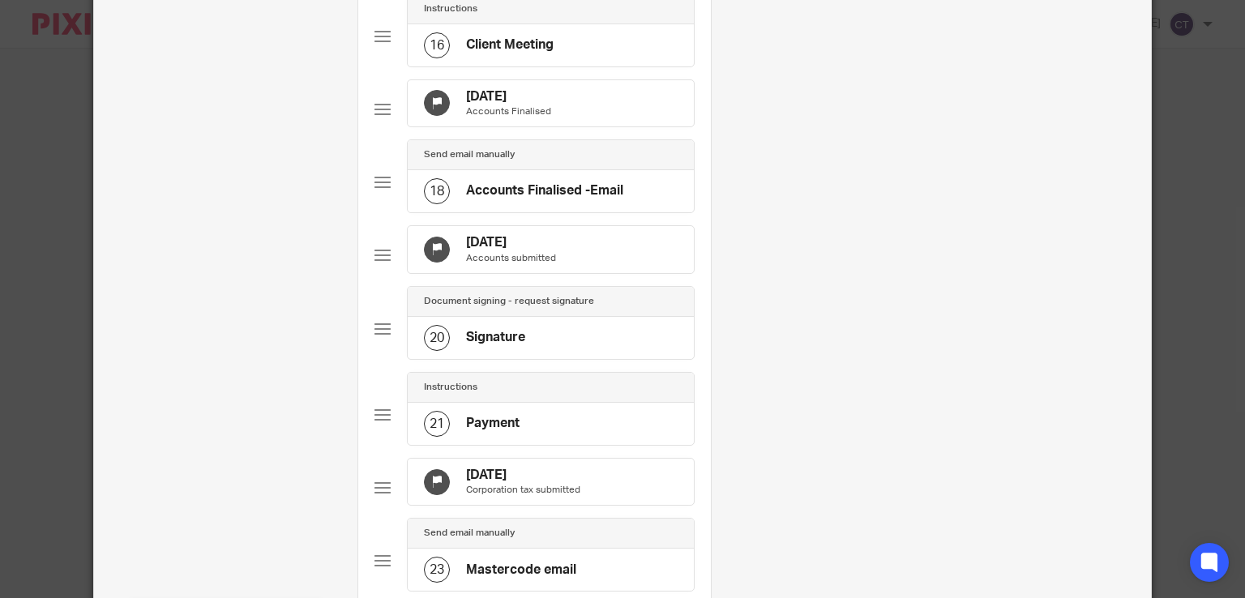
click at [496, 105] on h4 "20 Mar 2026" at bounding box center [508, 96] width 85 height 17
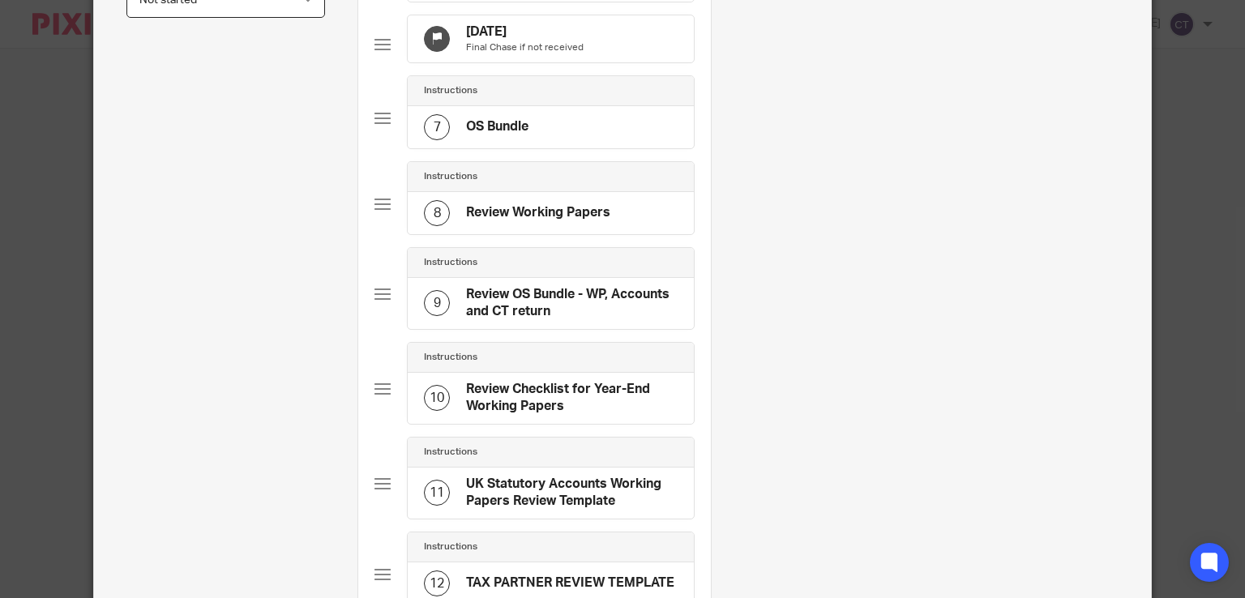
scroll to position [0, 0]
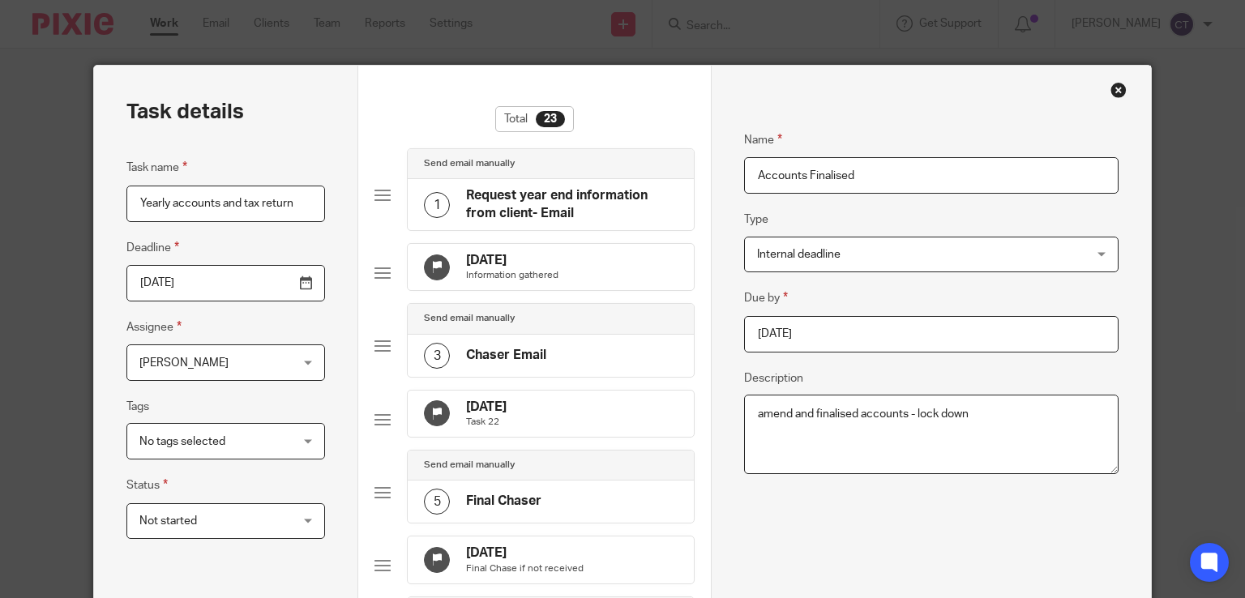
click at [838, 319] on body "Work Email Clients Team Reports Settings Work Email Clients Team Reports Settin…" at bounding box center [622, 299] width 1245 height 598
click at [833, 336] on input "2026-03-20" at bounding box center [931, 334] width 375 height 36
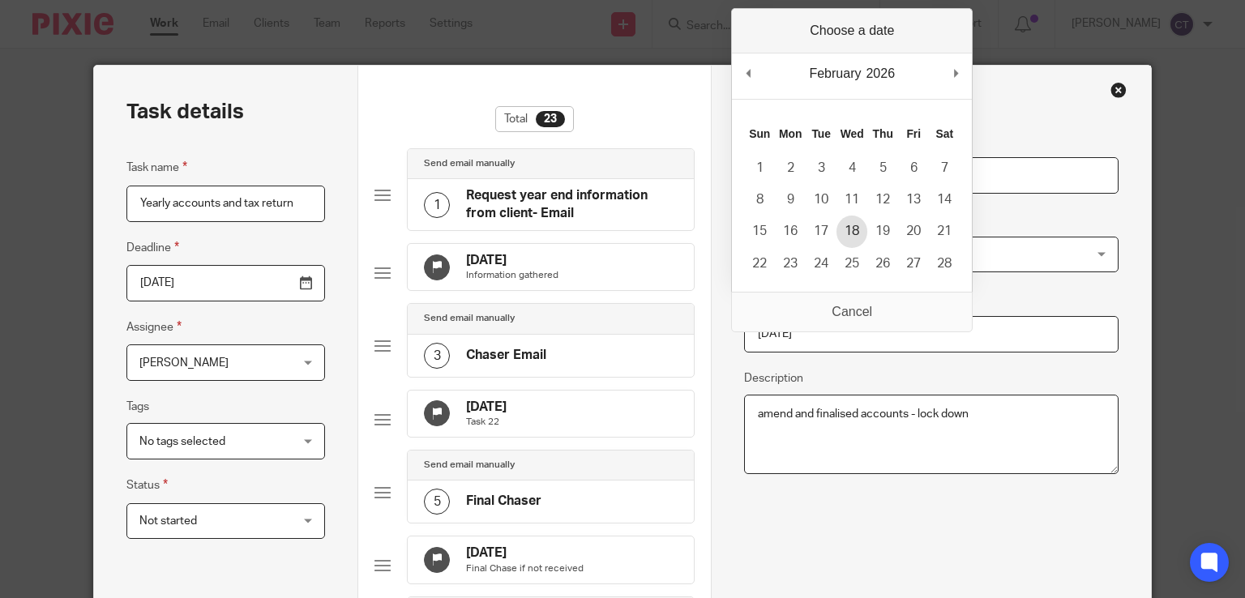
type input "2026-02-18"
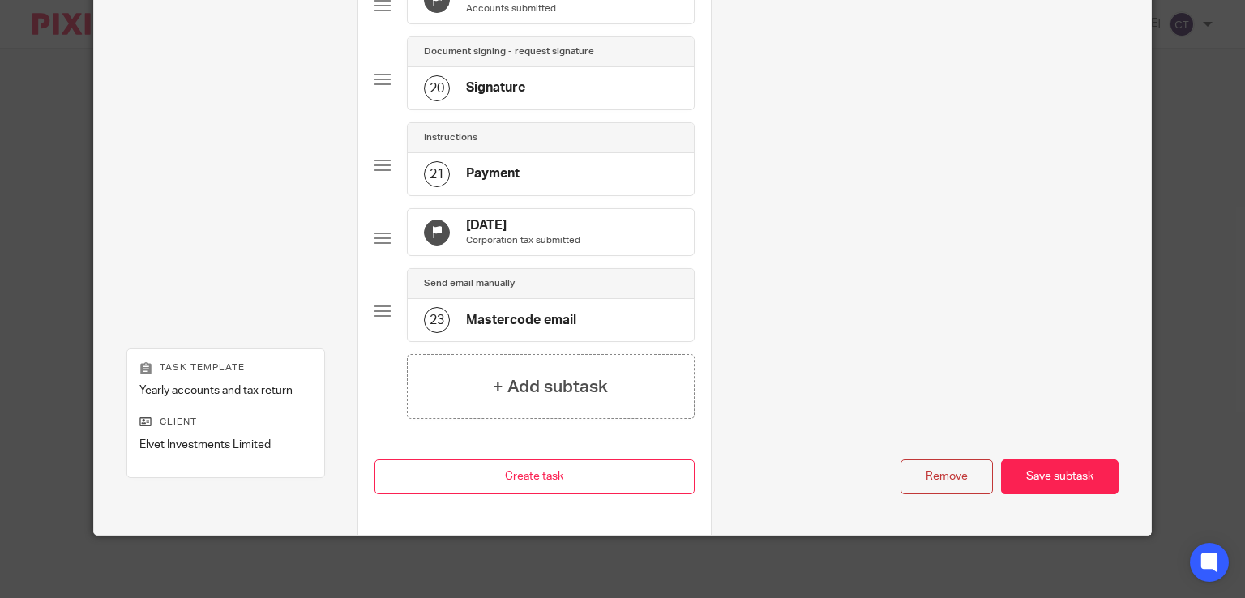
scroll to position [1737, 0]
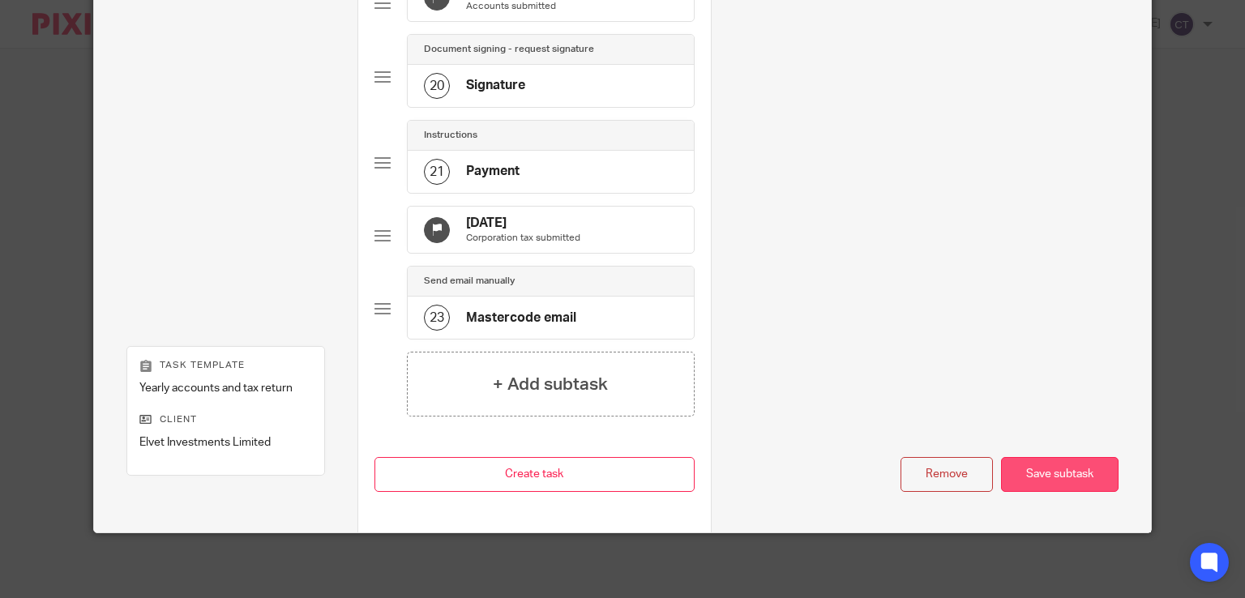
click at [1054, 477] on div "Save subtask" at bounding box center [1060, 474] width 118 height 35
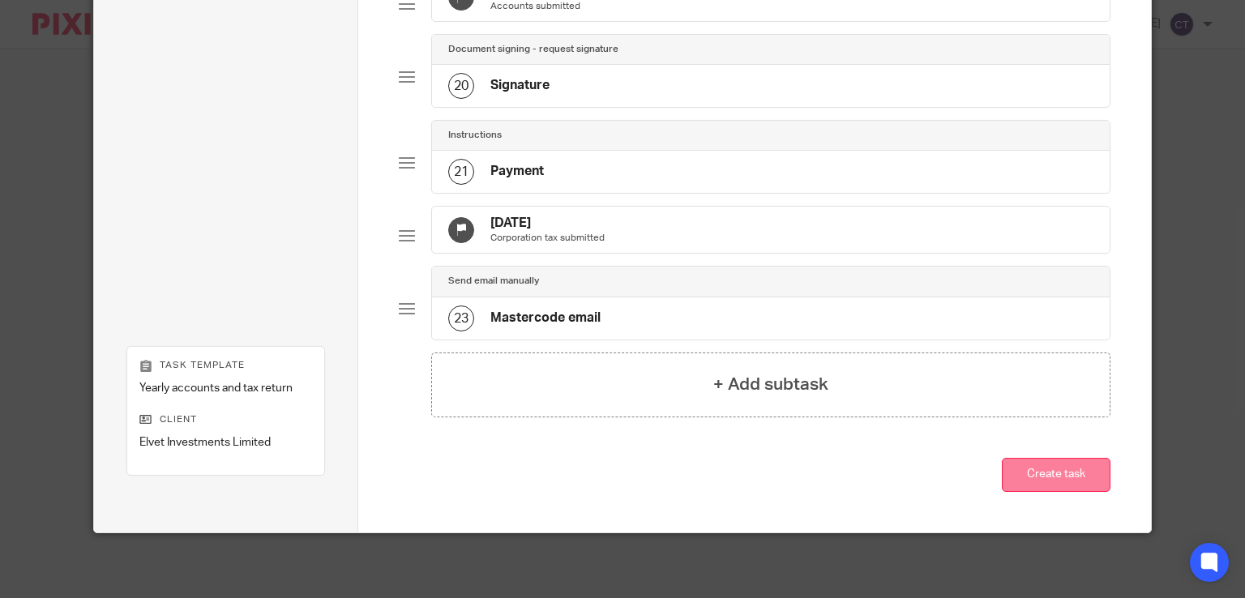
click at [1062, 482] on button "Create task" at bounding box center [1056, 475] width 109 height 35
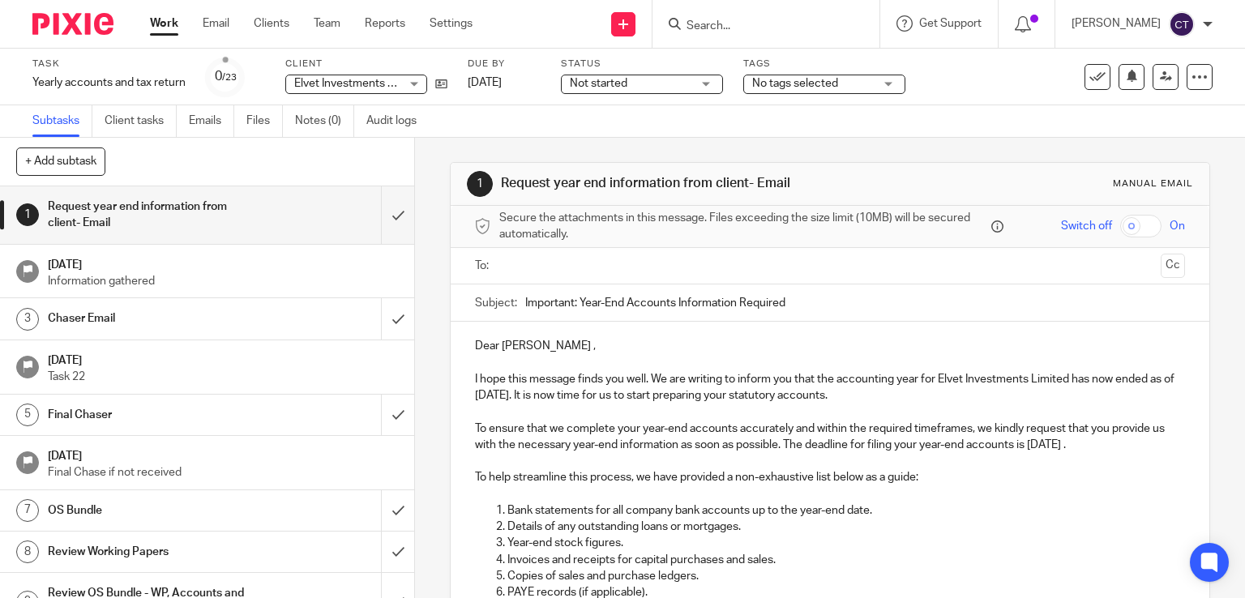
click at [701, 28] on input "Search" at bounding box center [758, 26] width 146 height 15
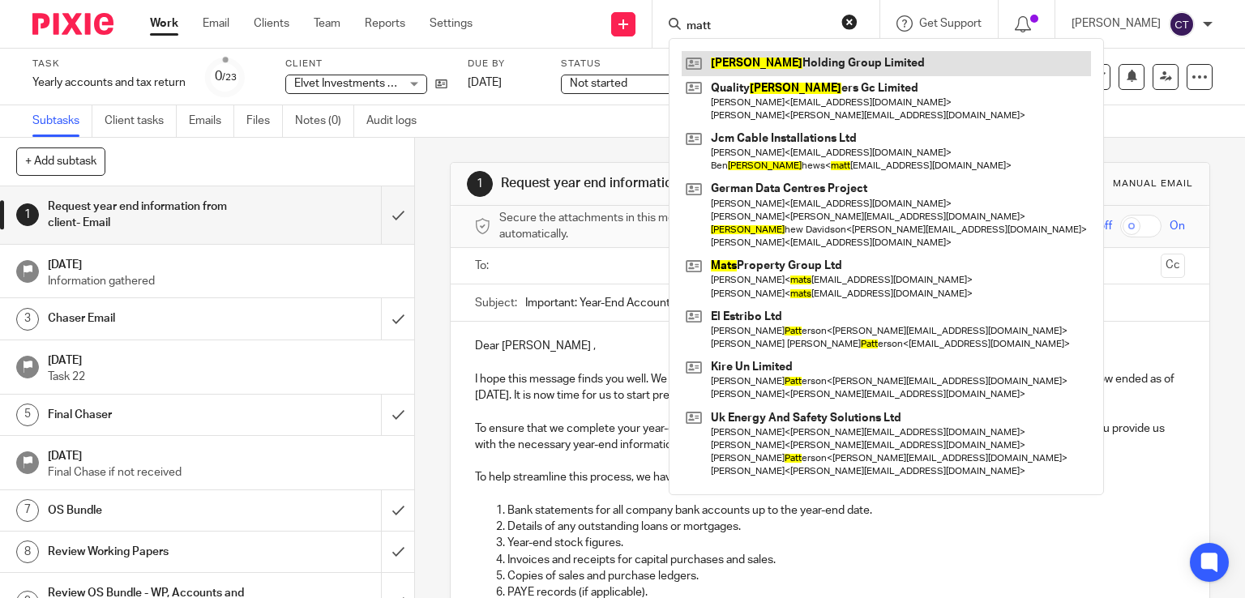
type input "matt"
click at [784, 58] on link at bounding box center [886, 63] width 409 height 24
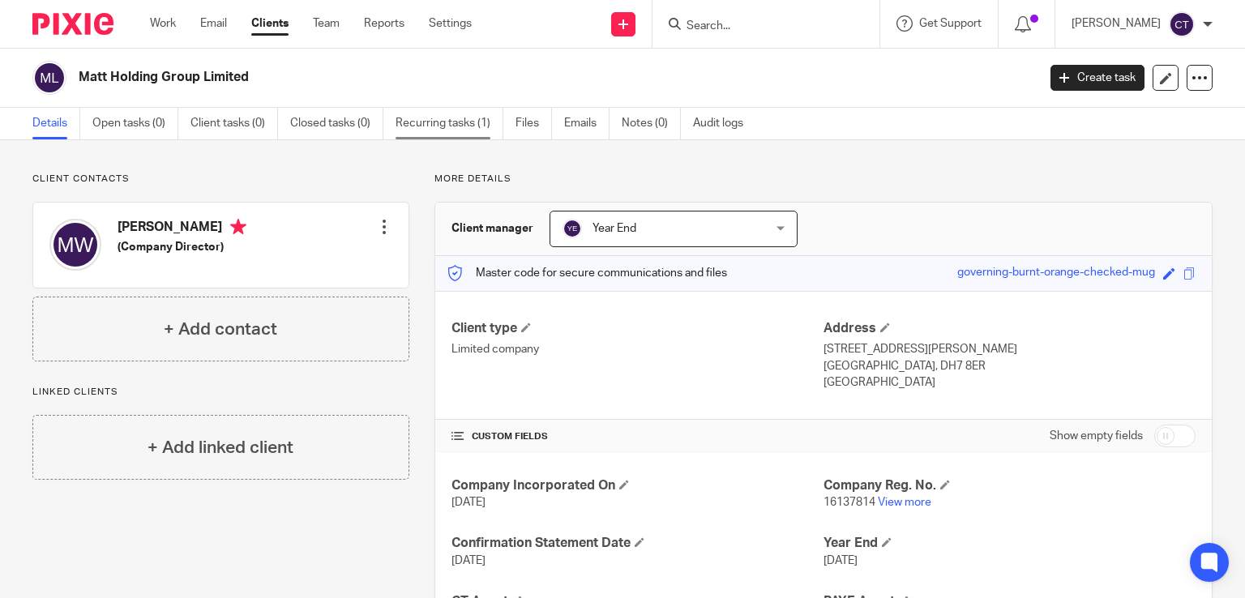
click at [423, 123] on link "Recurring tasks (1)" at bounding box center [450, 124] width 108 height 32
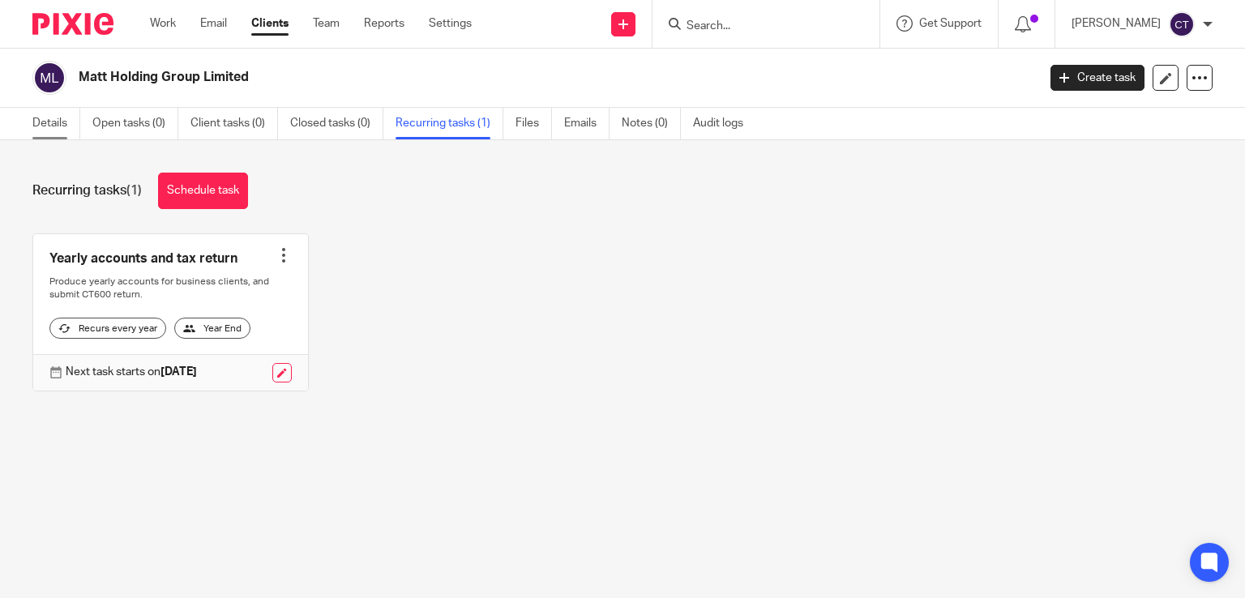
click at [54, 119] on link "Details" at bounding box center [56, 124] width 48 height 32
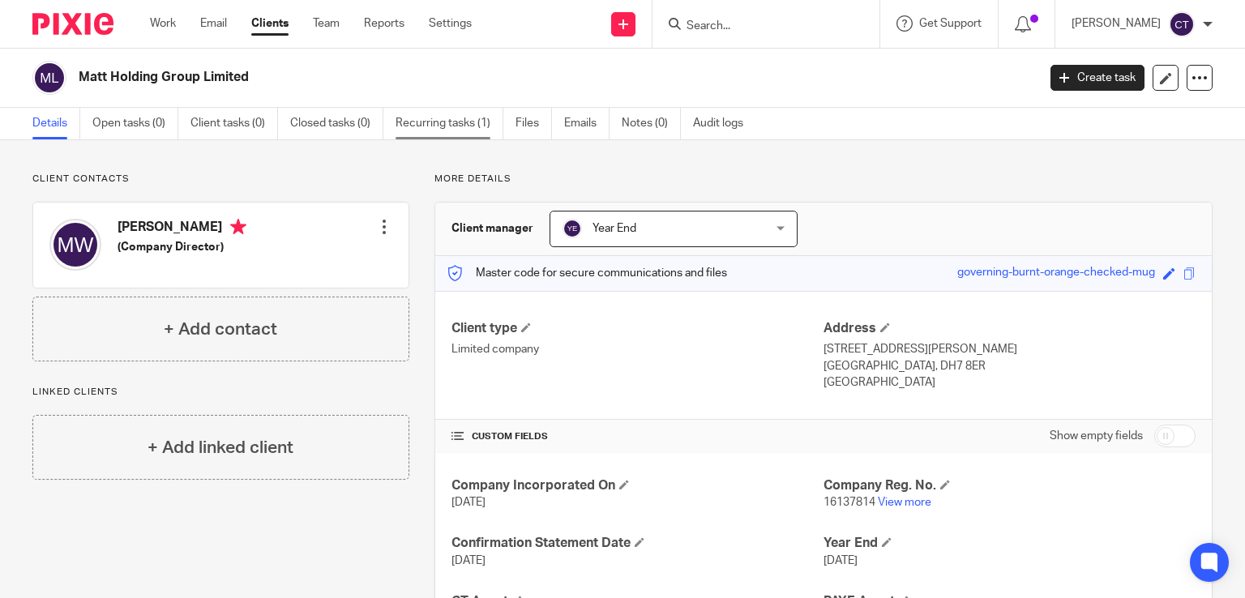
click at [419, 125] on link "Recurring tasks (1)" at bounding box center [450, 124] width 108 height 32
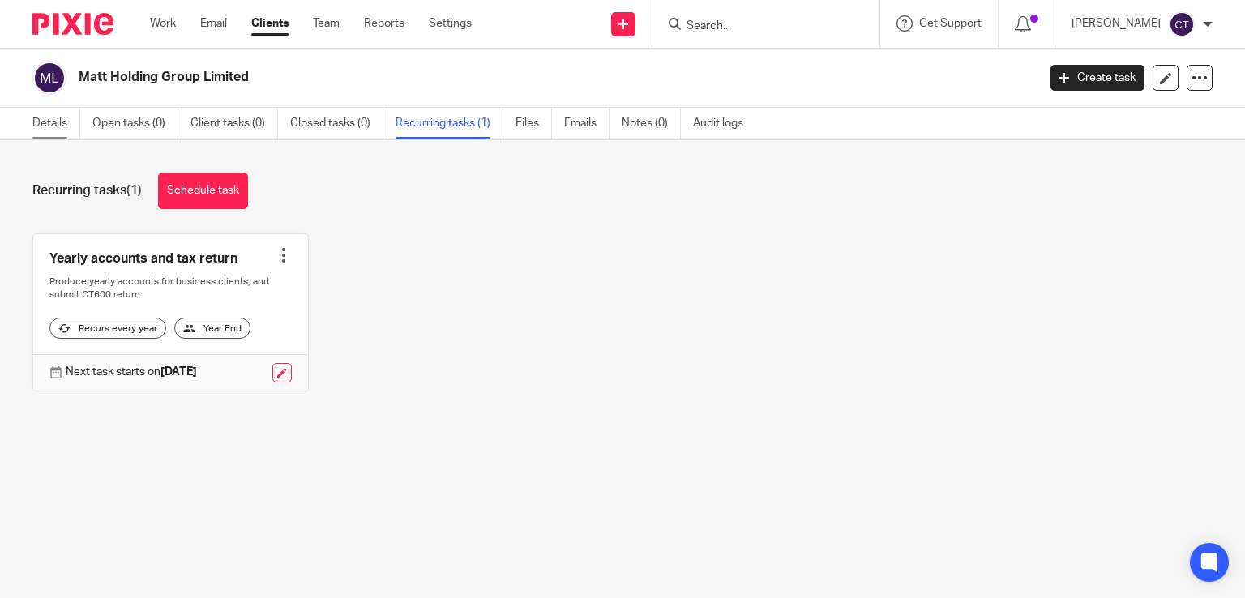
click at [59, 128] on link "Details" at bounding box center [56, 124] width 48 height 32
